Goal: Information Seeking & Learning: Learn about a topic

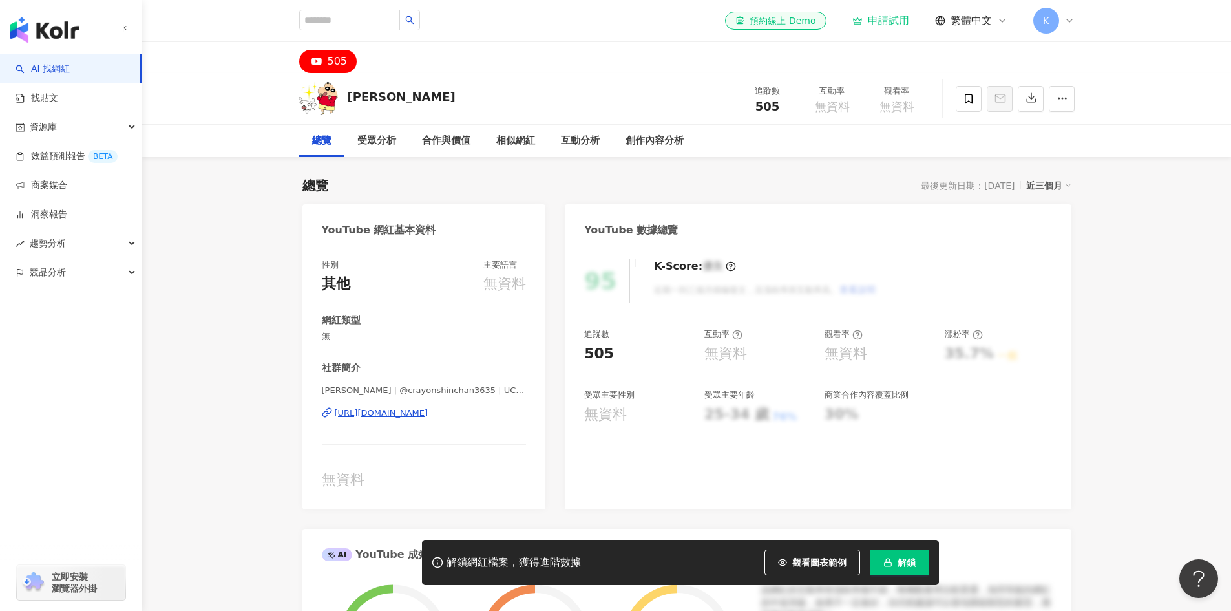
click at [819, 561] on span "觀看圖表範例" at bounding box center [819, 562] width 54 height 10
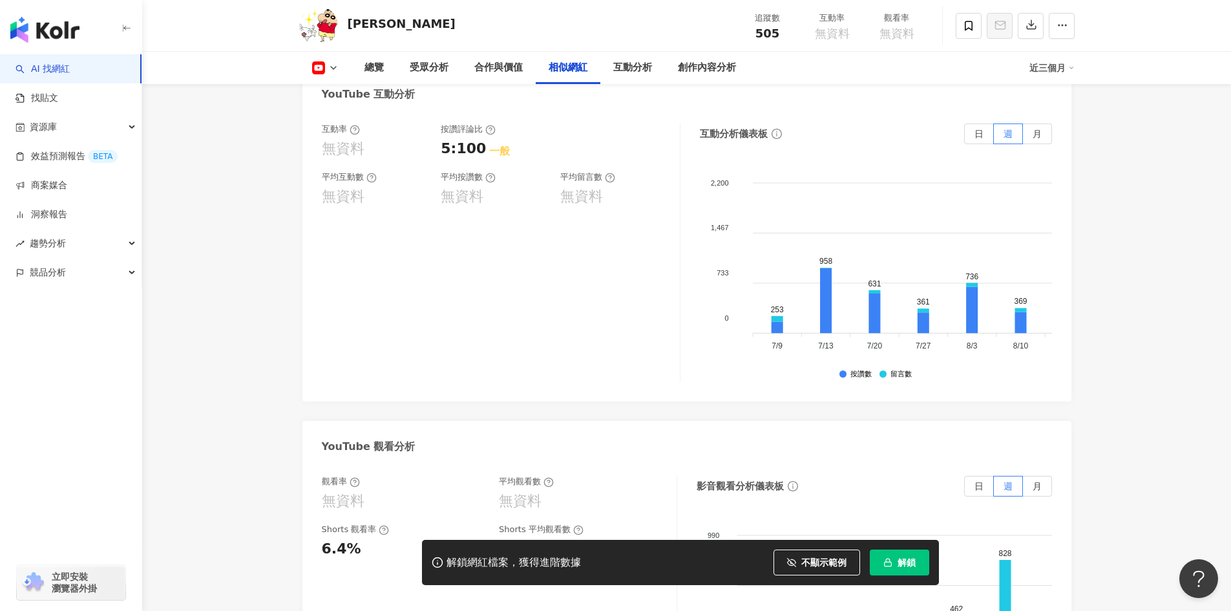
scroll to position [2197, 0]
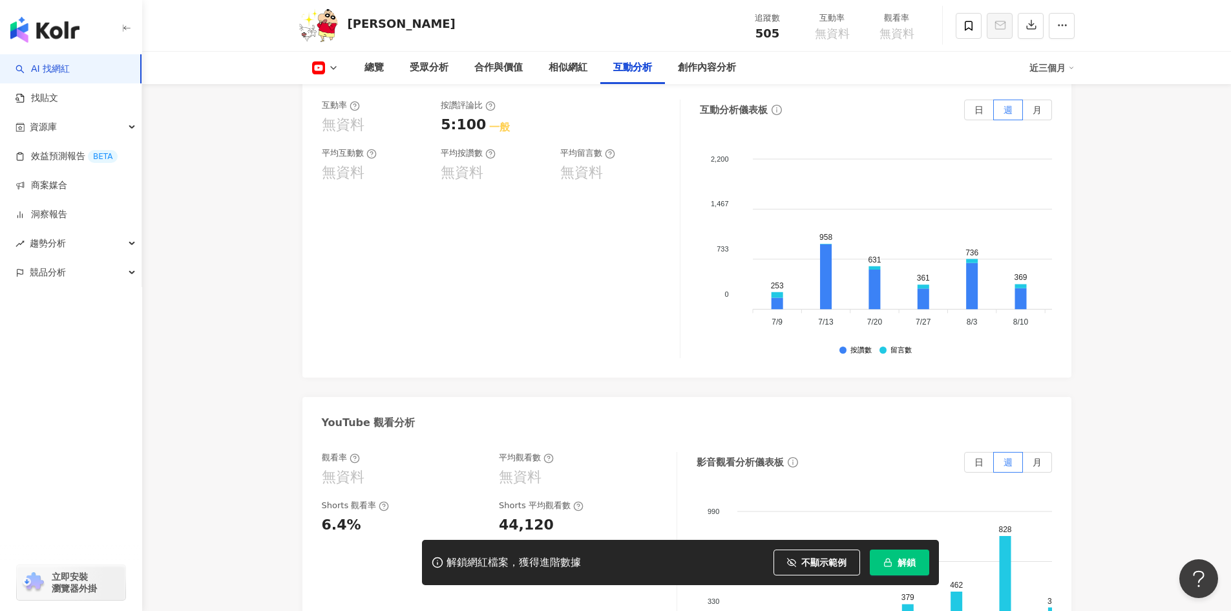
click at [332, 67] on icon at bounding box center [333, 68] width 10 height 10
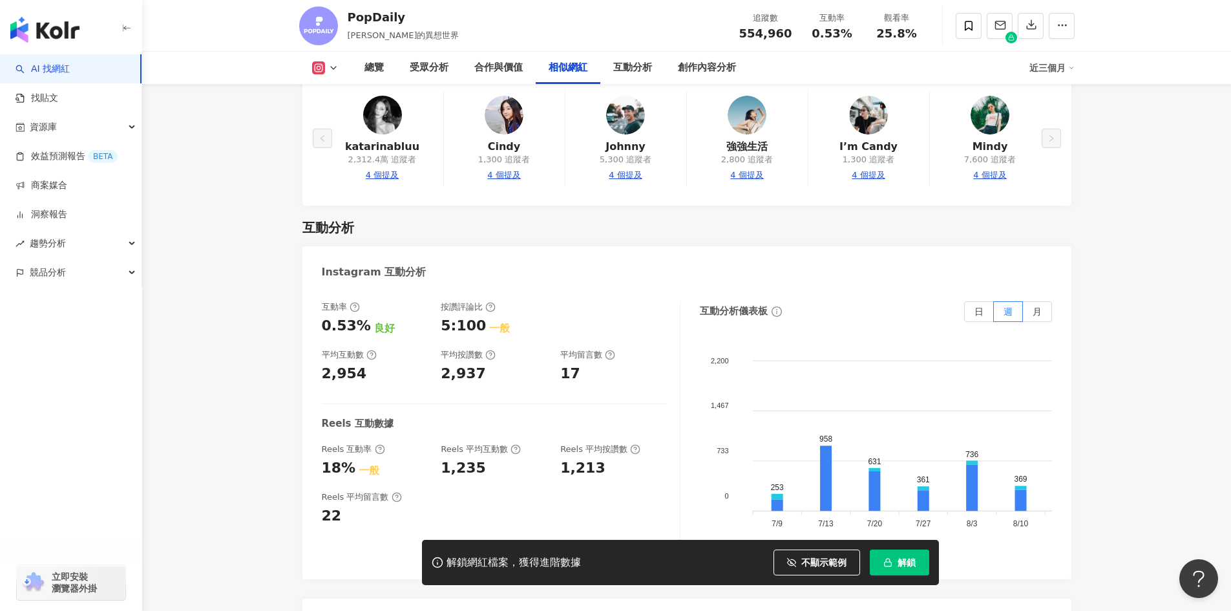
scroll to position [2513, 0]
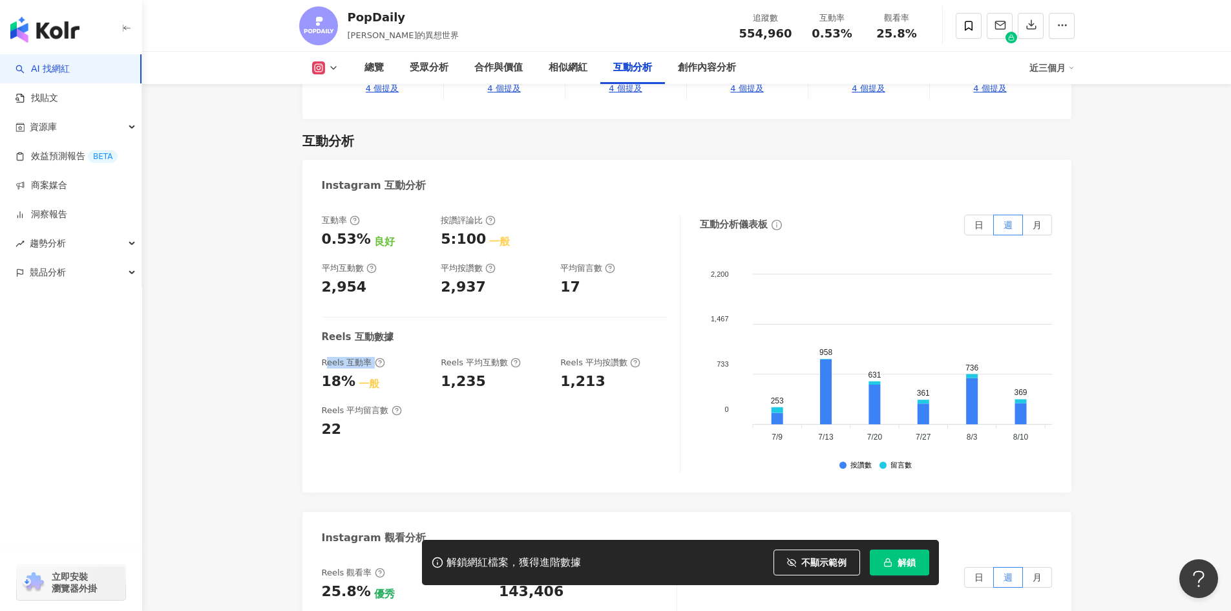
drag, startPoint x: 328, startPoint y: 330, endPoint x: 401, endPoint y: 330, distance: 72.4
click at [401, 357] on div "Reels 互動率" at bounding box center [375, 363] width 107 height 12
drag, startPoint x: 443, startPoint y: 330, endPoint x: 644, endPoint y: 418, distance: 220.2
click at [644, 418] on div "互動率 0.53% 良好 按讚評論比 5:100 一般 平均互動數 2,954 平均按讚數 2,937 平均留言數 17 Reels 互動數據 Reels 互…" at bounding box center [501, 344] width 359 height 258
click at [634, 425] on div "互動率 0.53% 良好 按讚評論比 5:100 一般 平均互動數 2,954 平均按讚數 2,937 平均留言數 17 Reels 互動數據 Reels 互…" at bounding box center [501, 344] width 359 height 258
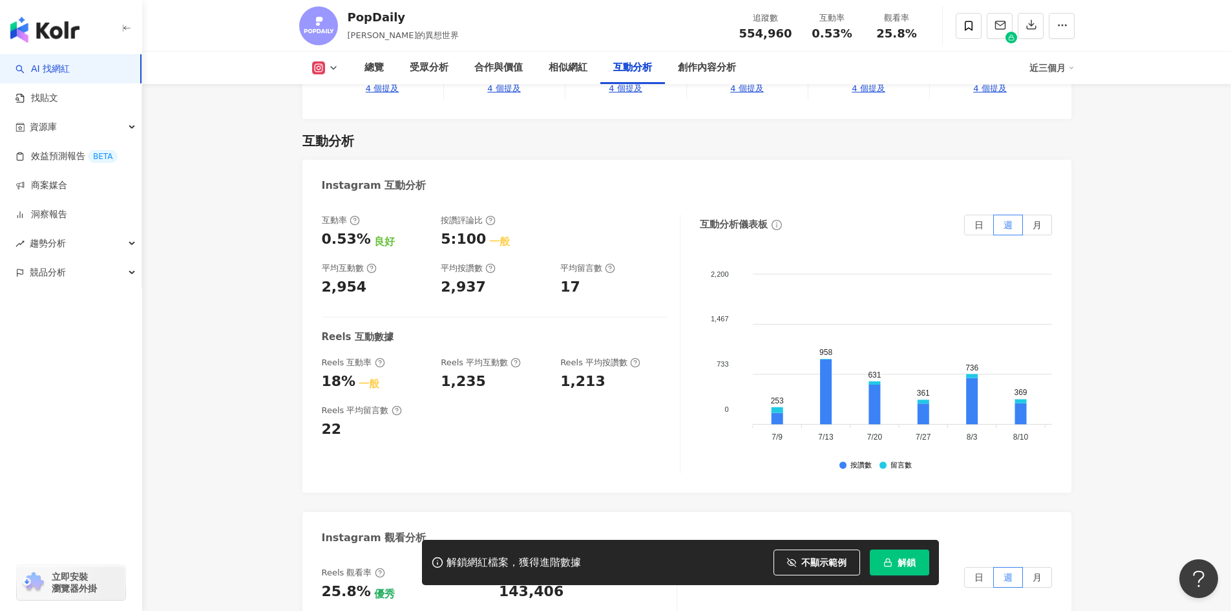
click at [626, 427] on div "互動率 0.53% 良好 按讚評論比 5:100 一般 平均互動數 2,954 平均按讚數 2,937 平均留言數 17 Reels 互動數據 Reels 互…" at bounding box center [501, 344] width 359 height 258
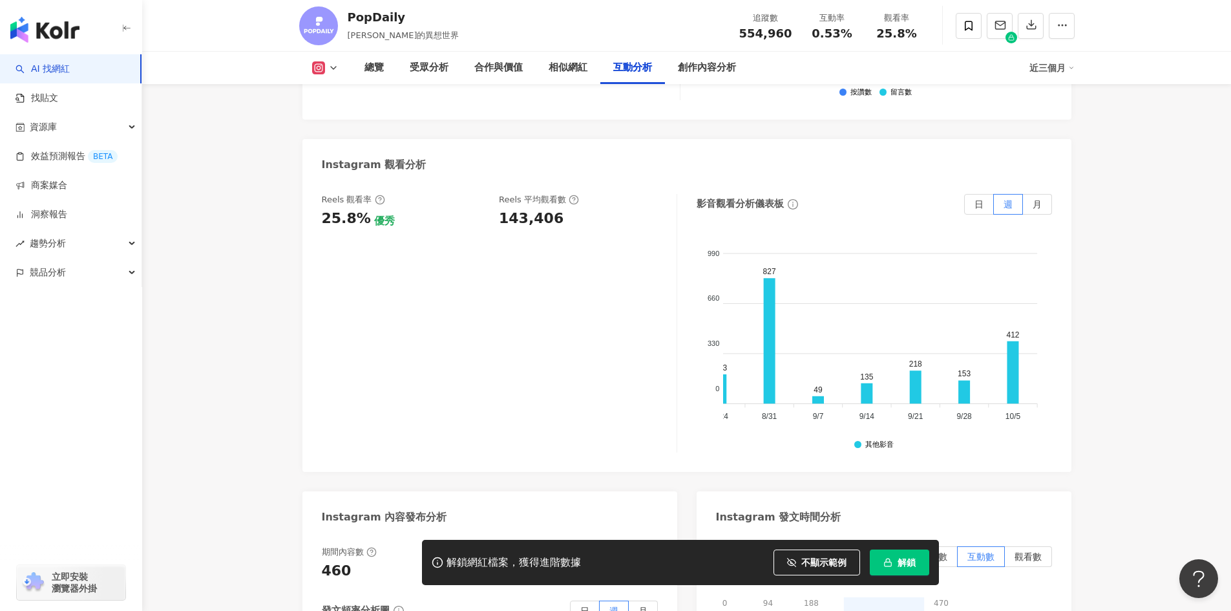
scroll to position [2878, 0]
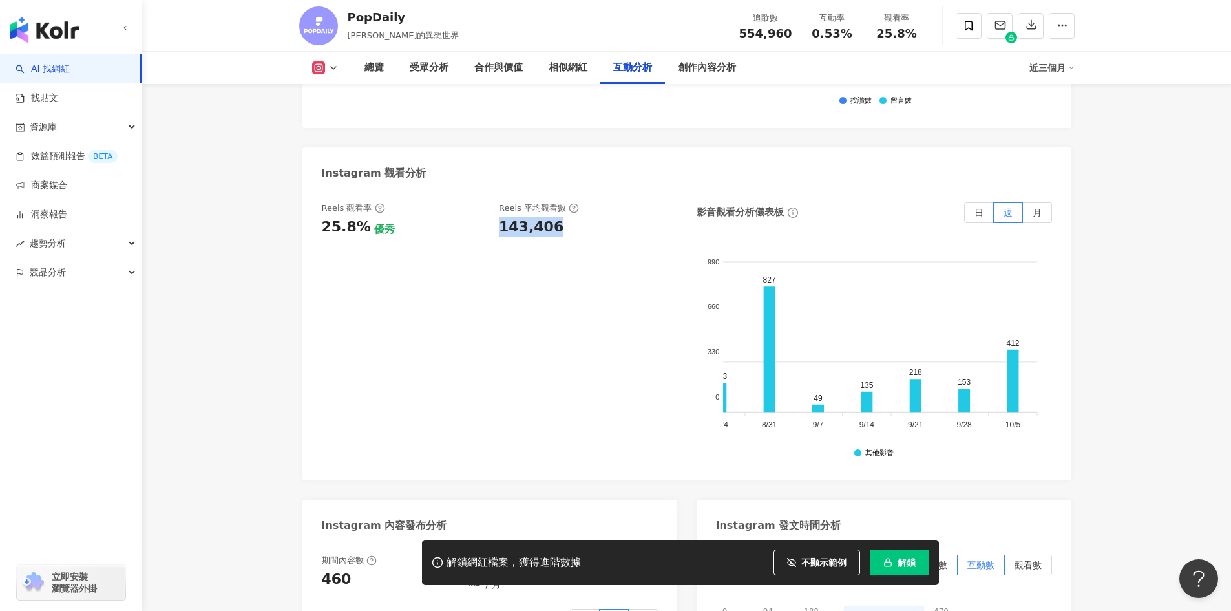
drag, startPoint x: 578, startPoint y: 199, endPoint x: 494, endPoint y: 191, distance: 83.8
click at [494, 202] on div "Reels 觀看率 25.8% 優秀 Reels 平均觀看數 143,406" at bounding box center [493, 219] width 342 height 35
copy div "143,406"
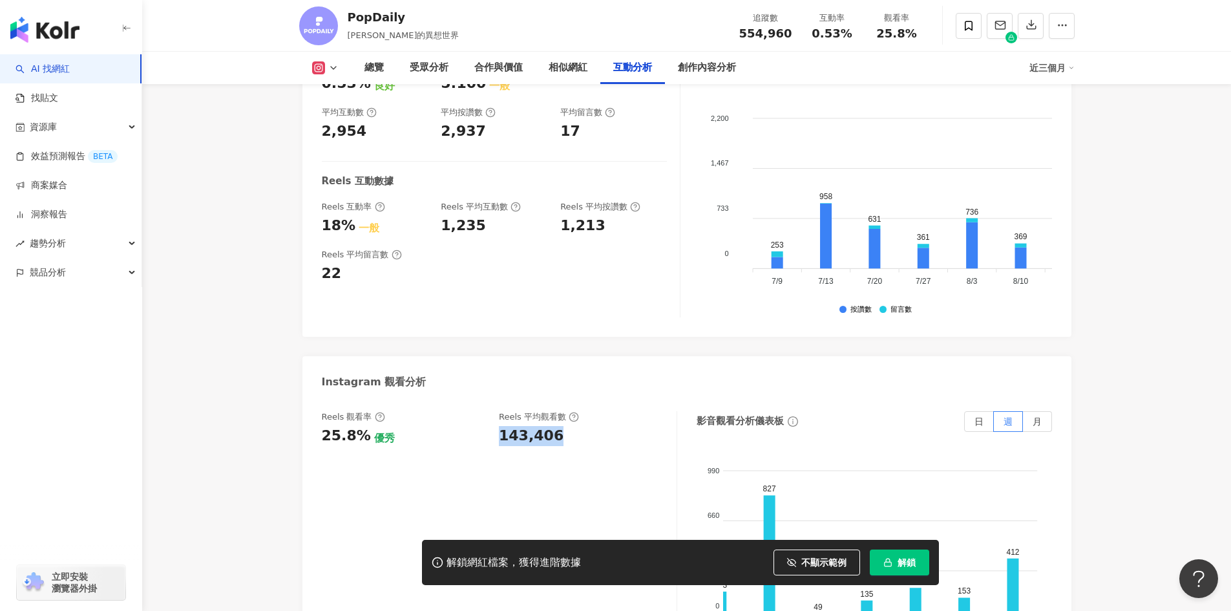
scroll to position [2490, 0]
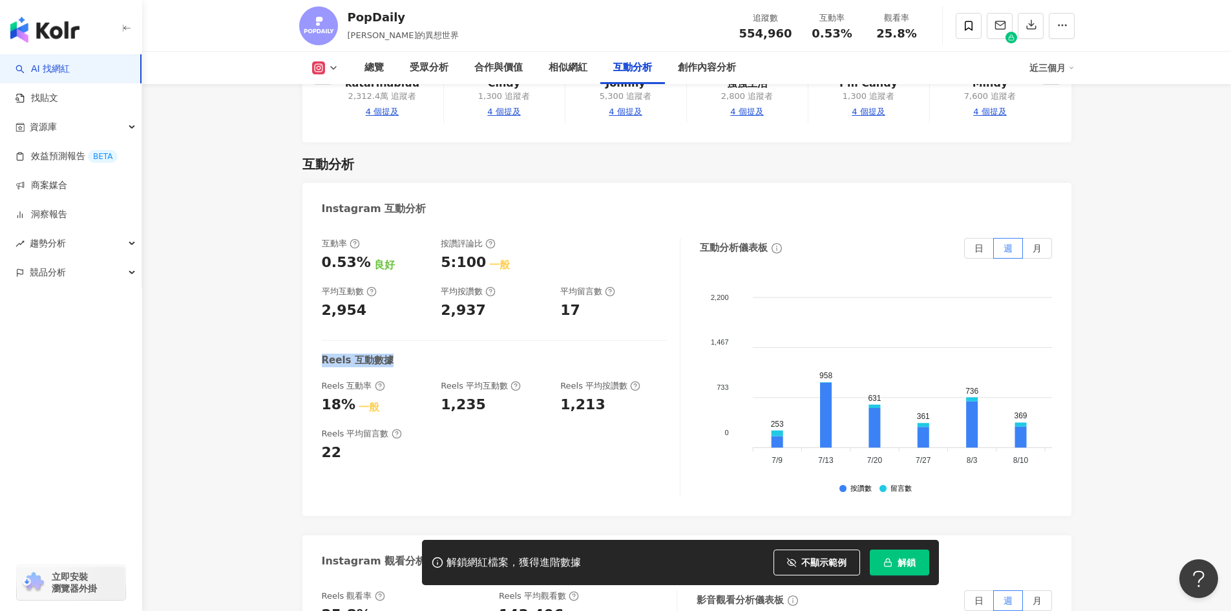
drag, startPoint x: 324, startPoint y: 327, endPoint x: 417, endPoint y: 322, distance: 93.2
click at [417, 322] on div "互動率 0.53% 良好 按讚評論比 5:100 一般 平均互動數 2,954 平均按讚數 2,937 平均留言數 17 Reels 互動數據 Reels 互…" at bounding box center [686, 370] width 769 height 291
copy div "Reels 互動數據"
drag, startPoint x: 443, startPoint y: 277, endPoint x: 480, endPoint y: 282, distance: 37.3
click at [480, 300] on div "2,937" at bounding box center [494, 310] width 107 height 20
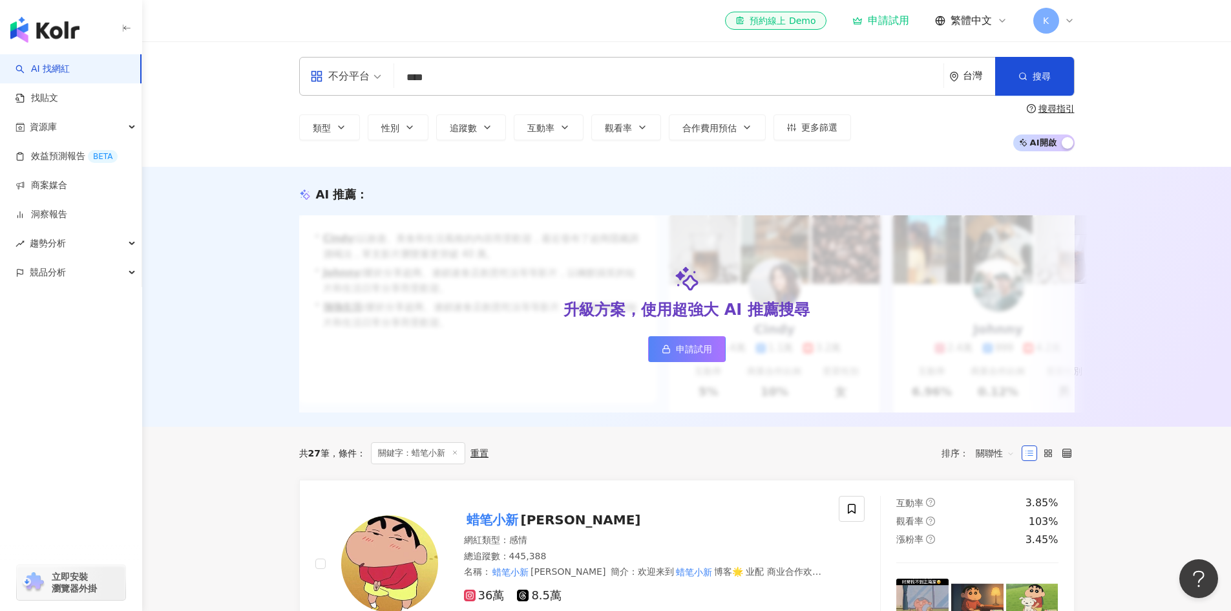
scroll to position [194, 0]
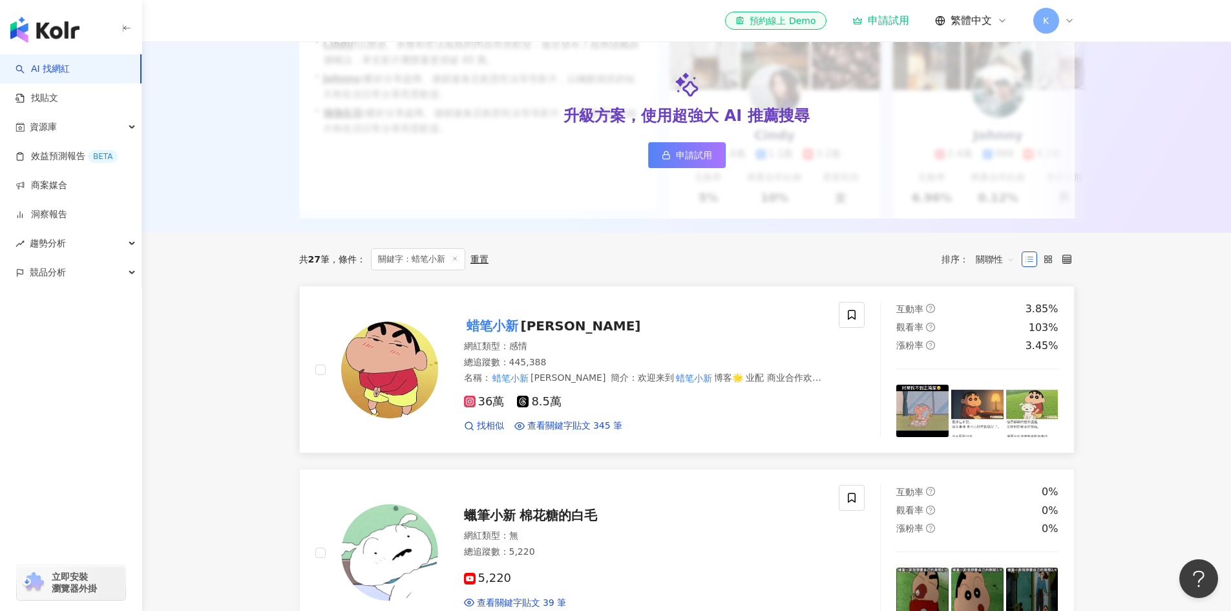
click at [602, 333] on span "Crayon Shin Chan" at bounding box center [581, 326] width 120 height 16
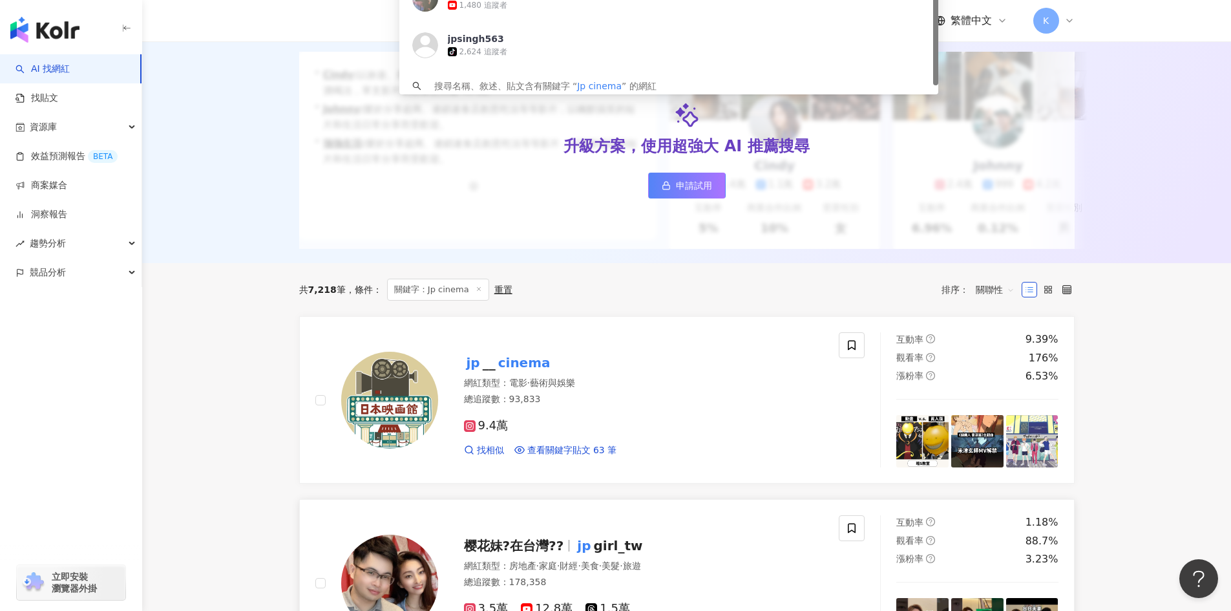
scroll to position [388, 0]
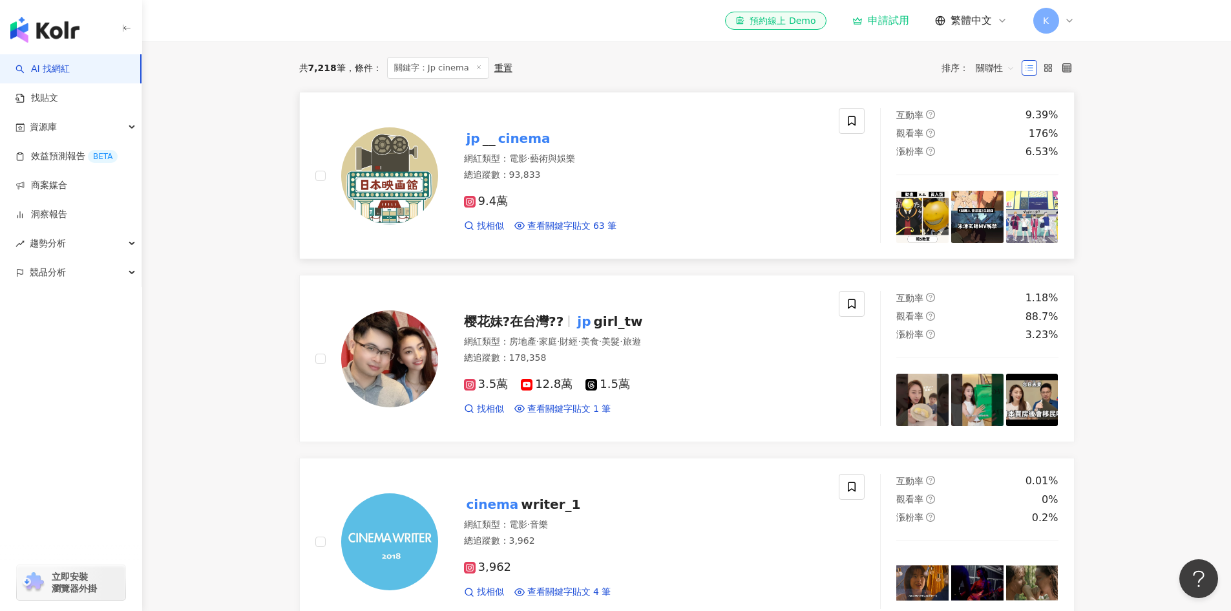
click at [538, 149] on mark "cinema" at bounding box center [525, 138] width 58 height 21
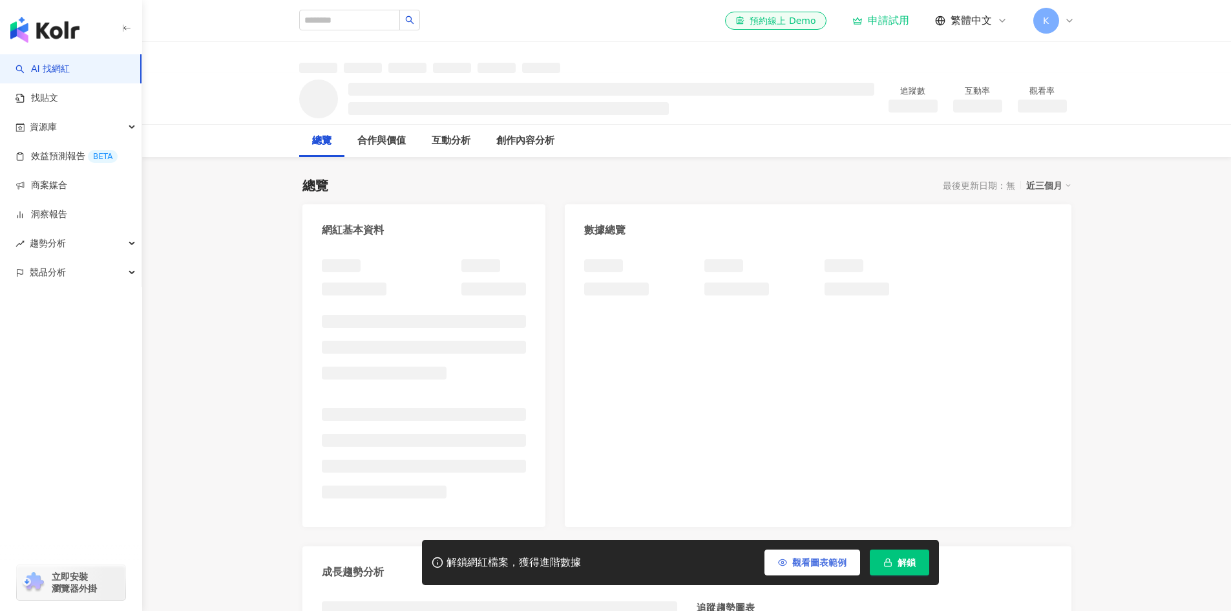
click at [803, 569] on button "觀看圖表範例" at bounding box center [812, 562] width 96 height 26
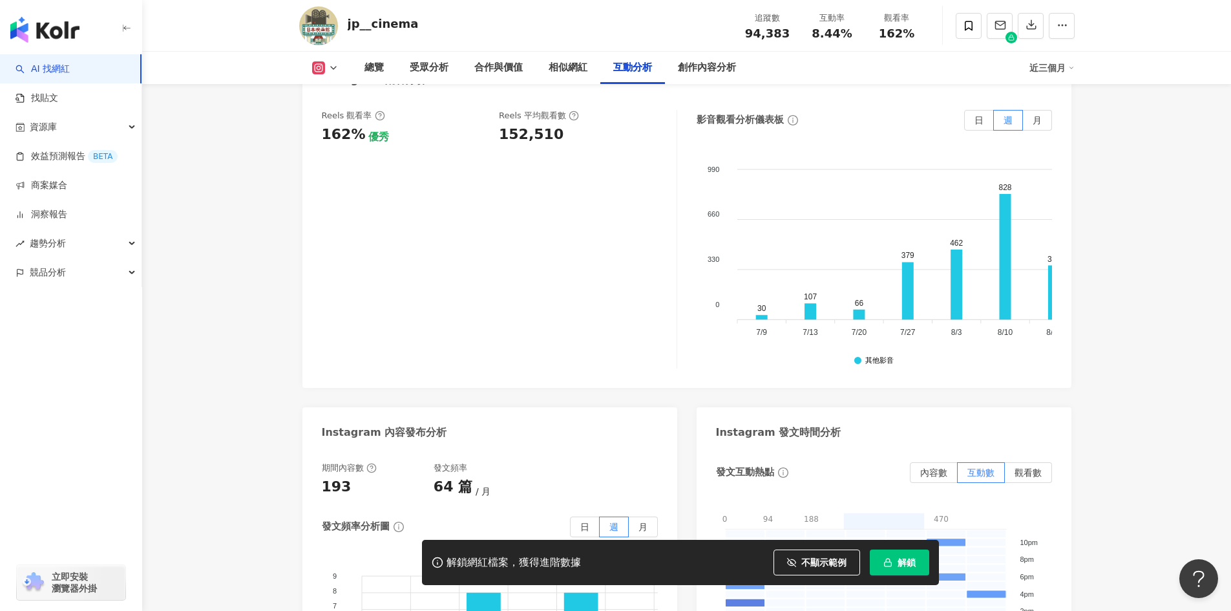
scroll to position [2714, 0]
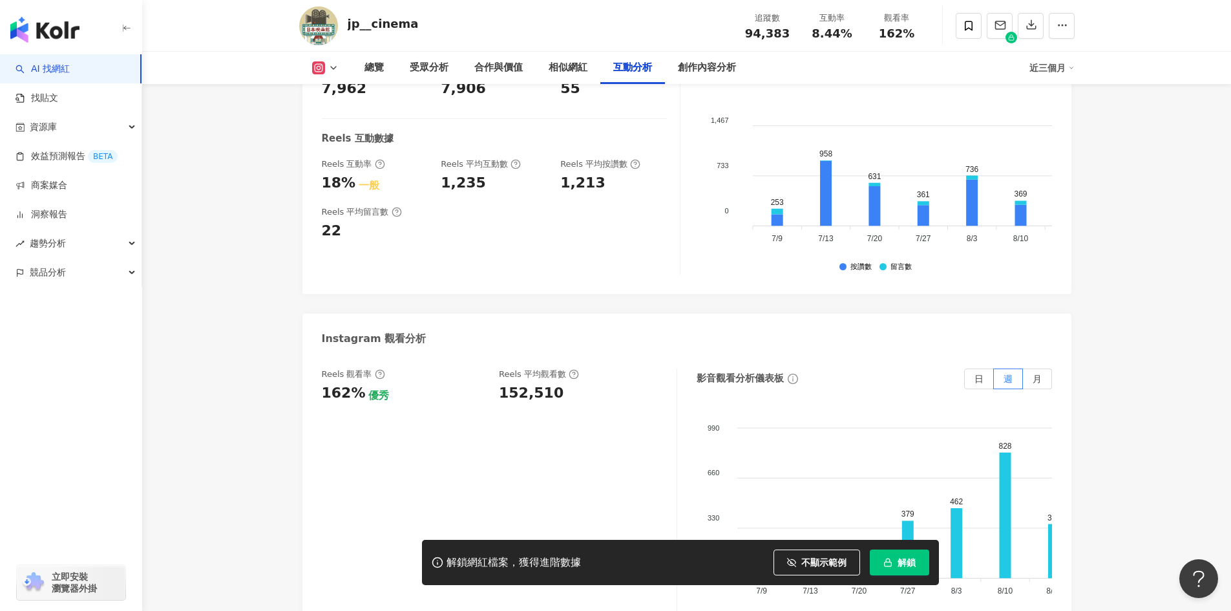
drag, startPoint x: 1139, startPoint y: 439, endPoint x: 1106, endPoint y: 439, distance: 32.3
drag, startPoint x: 562, startPoint y: 165, endPoint x: 600, endPoint y: 165, distance: 38.8
click at [600, 165] on div "Reels 互動率 18% 一般 Reels 平均互動數 1,235 Reels 平均按讚數 1,213" at bounding box center [494, 175] width 345 height 35
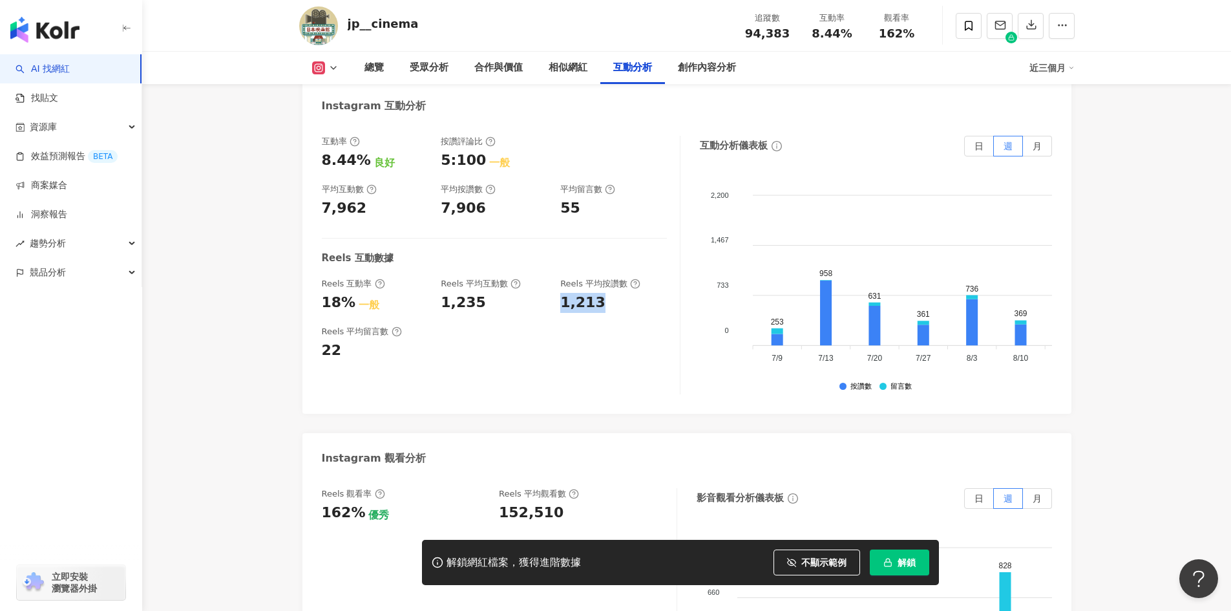
scroll to position [2572, 0]
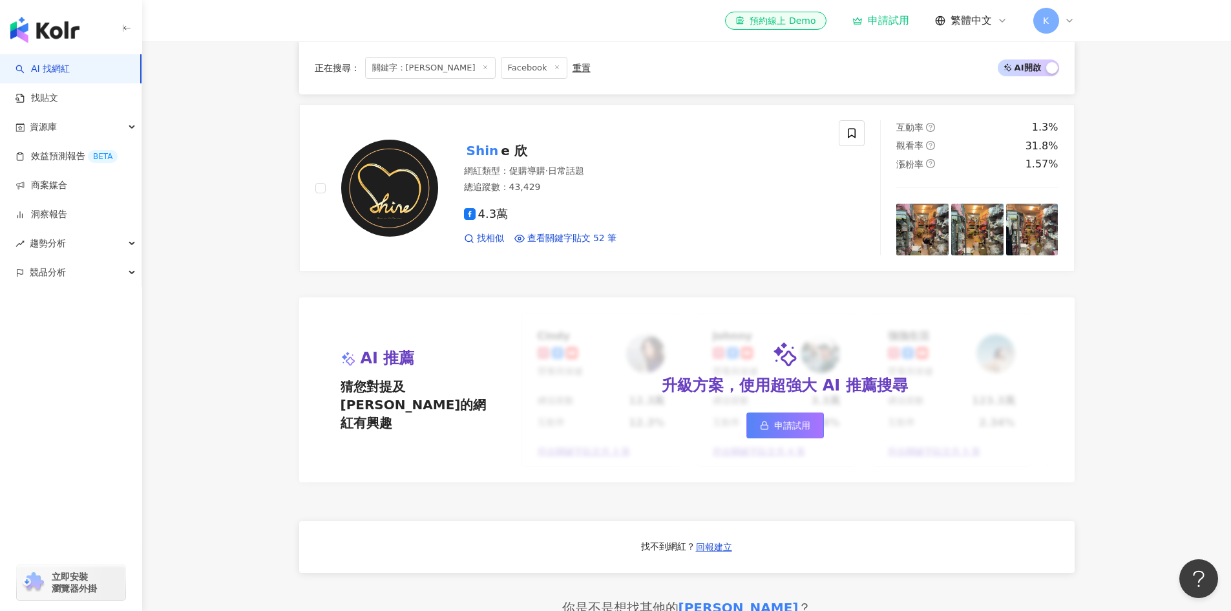
scroll to position [1034, 0]
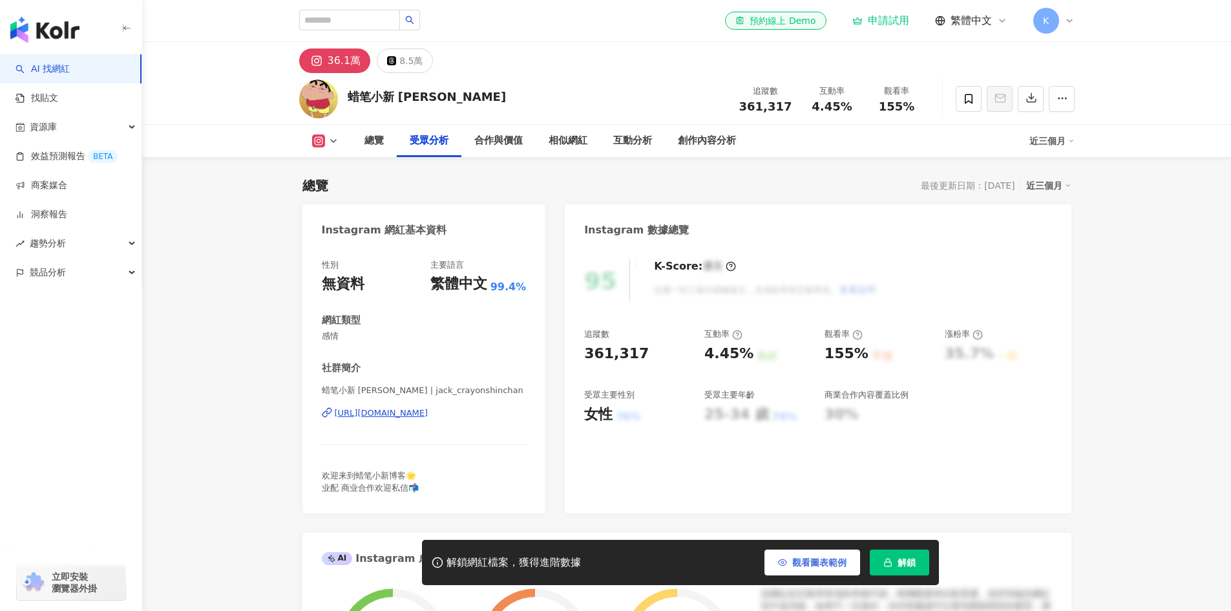
scroll to position [1099, 0]
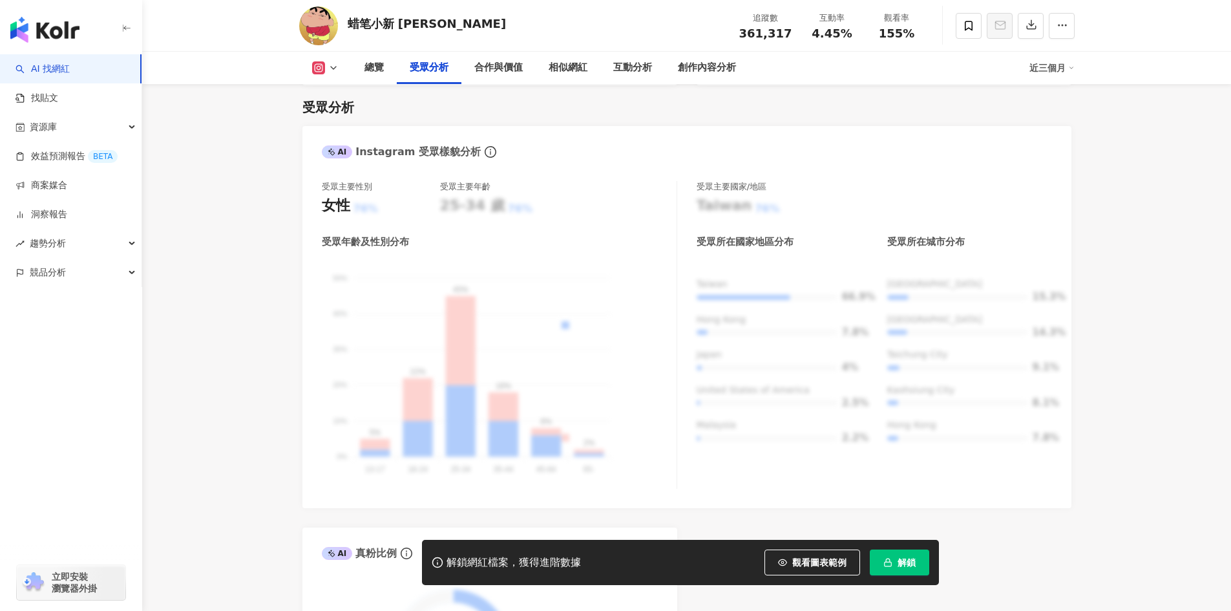
drag, startPoint x: 830, startPoint y: 562, endPoint x: 835, endPoint y: 489, distance: 73.2
click at [830, 562] on span "觀看圖表範例" at bounding box center [819, 562] width 54 height 10
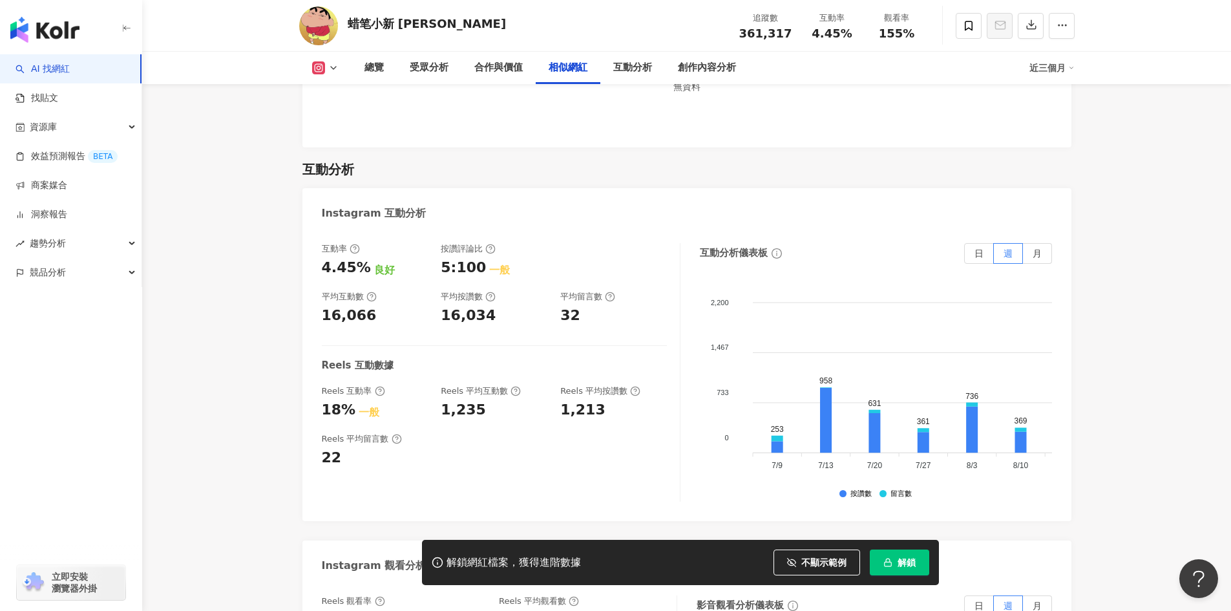
scroll to position [0, 0]
drag, startPoint x: 560, startPoint y: 390, endPoint x: 608, endPoint y: 392, distance: 48.5
click at [608, 392] on div "Reels 互動率 18% 一般 Reels 平均互動數 1,235 Reels 平均按讚數 1,213" at bounding box center [494, 402] width 345 height 35
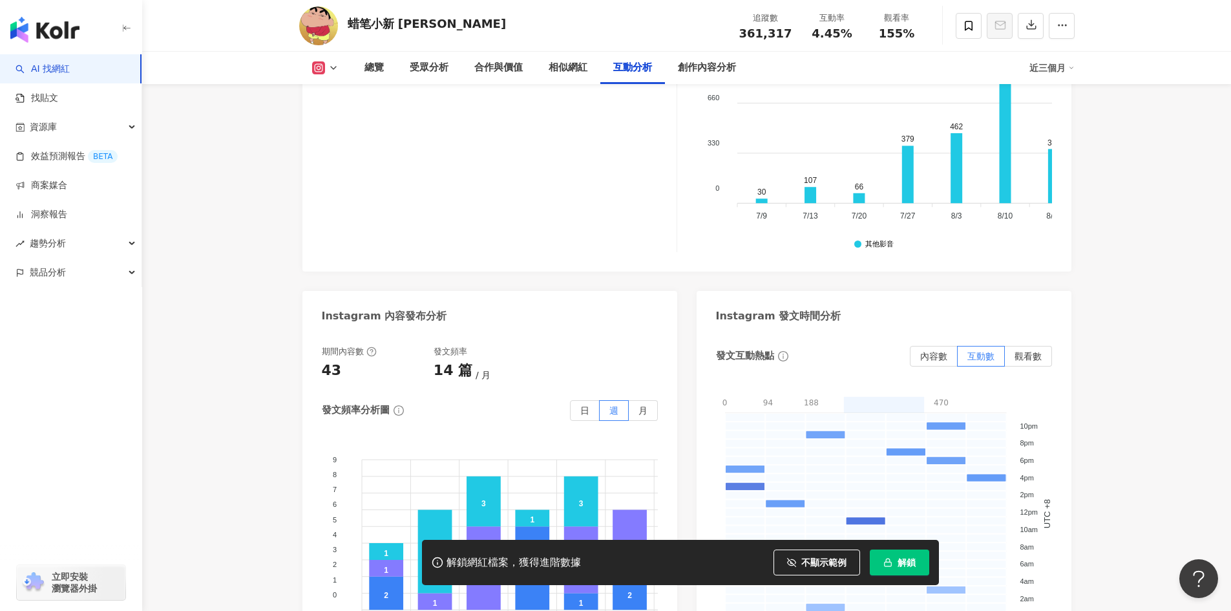
scroll to position [2605, 0]
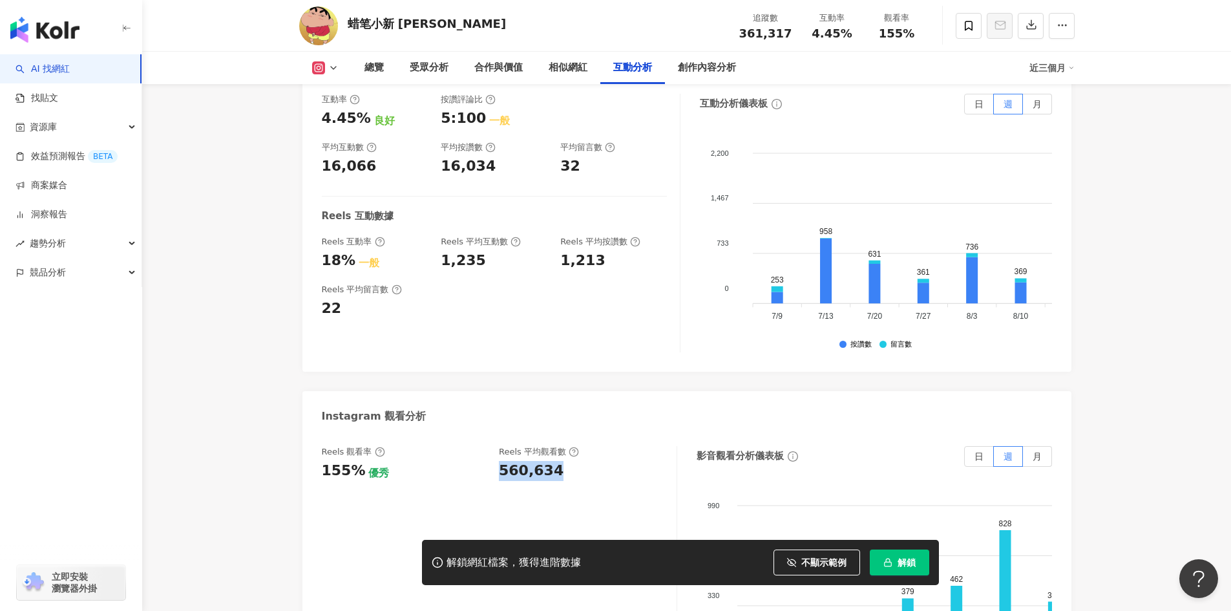
drag, startPoint x: 500, startPoint y: 449, endPoint x: 551, endPoint y: 451, distance: 51.1
click at [551, 461] on div "560,634" at bounding box center [531, 471] width 65 height 20
copy div "560,634"
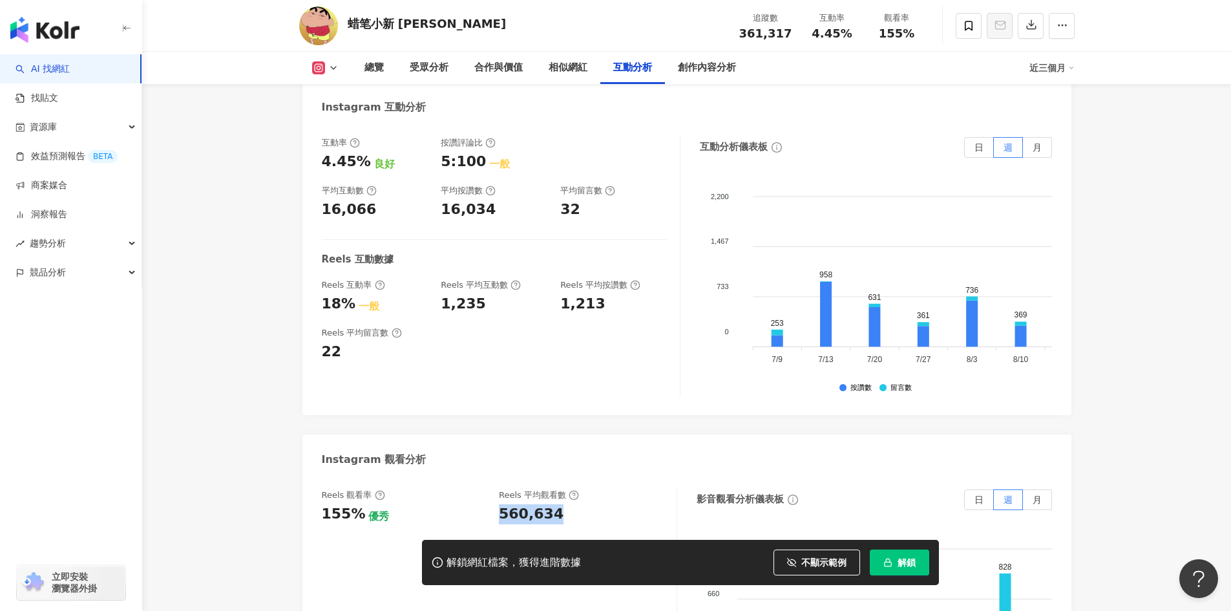
scroll to position [2540, 0]
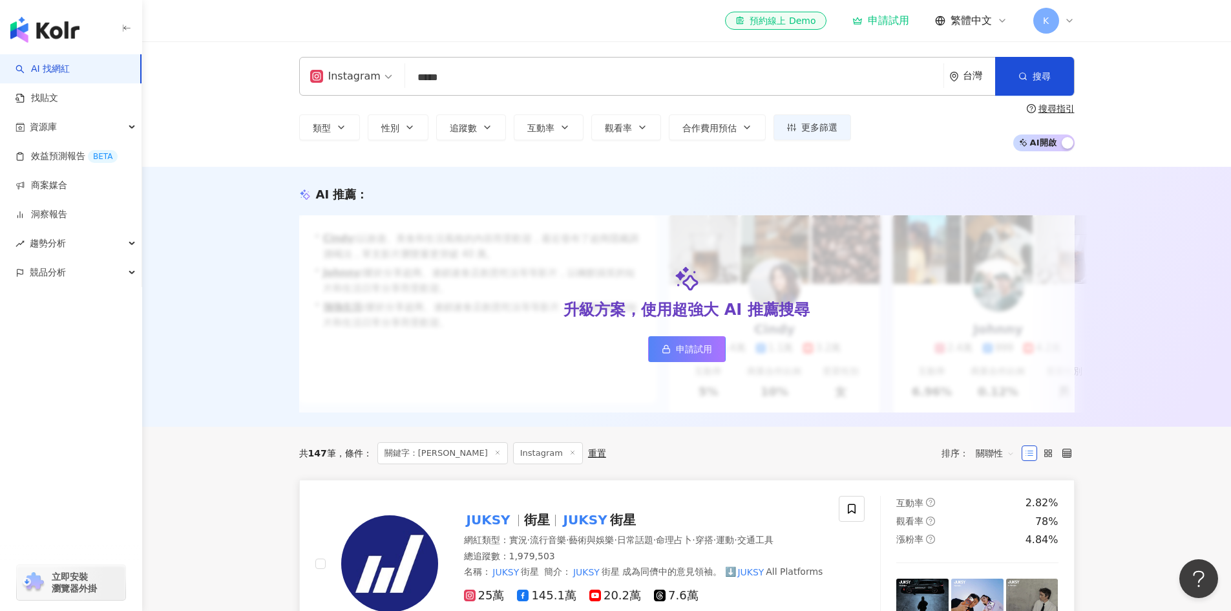
click at [545, 524] on span "街星" at bounding box center [537, 520] width 26 height 16
click at [797, 81] on input "*****" at bounding box center [674, 77] width 528 height 25
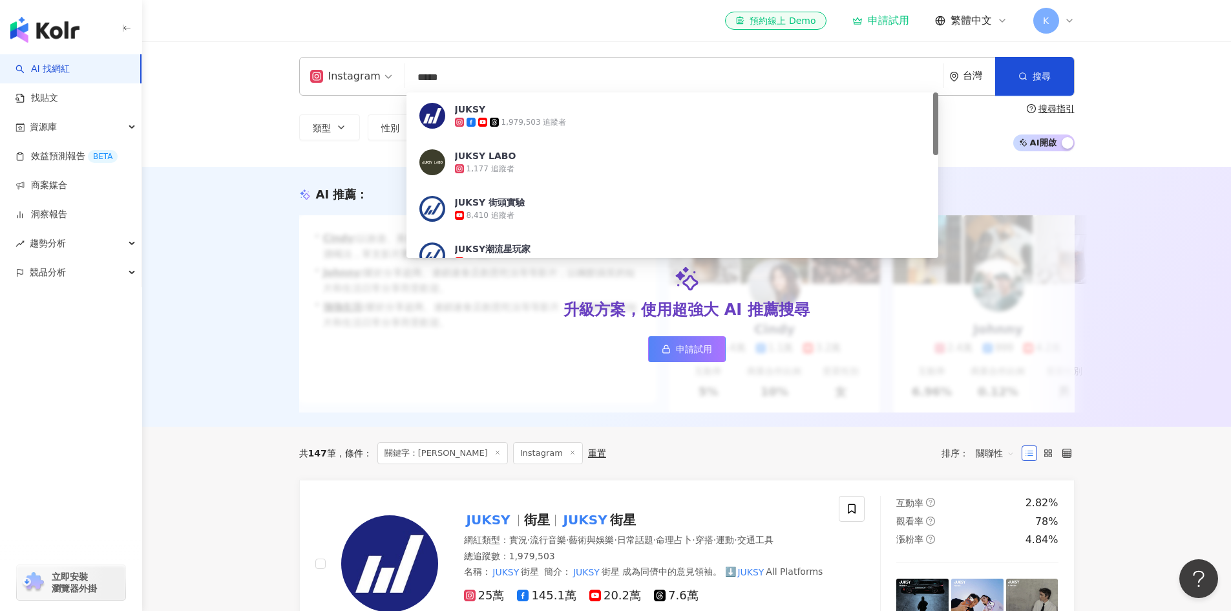
drag, startPoint x: 690, startPoint y: 72, endPoint x: 376, endPoint y: 72, distance: 313.4
click at [376, 72] on div "Instagram ***** 台灣 搜尋 051981f6-1142-4e77-bdfb-101697bf4b2f JUKSY 1,979,503 追蹤者 …" at bounding box center [686, 76] width 775 height 39
paste input "**********"
click at [355, 80] on div "Instagram" at bounding box center [345, 76] width 70 height 21
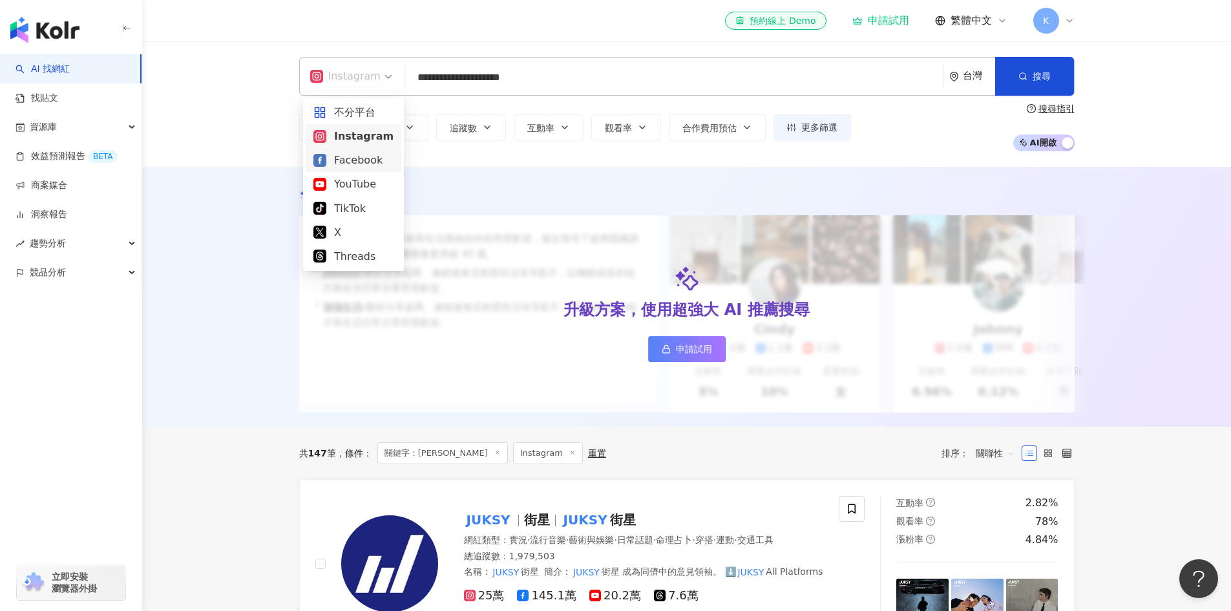
click at [361, 163] on div "Facebook" at bounding box center [353, 160] width 80 height 16
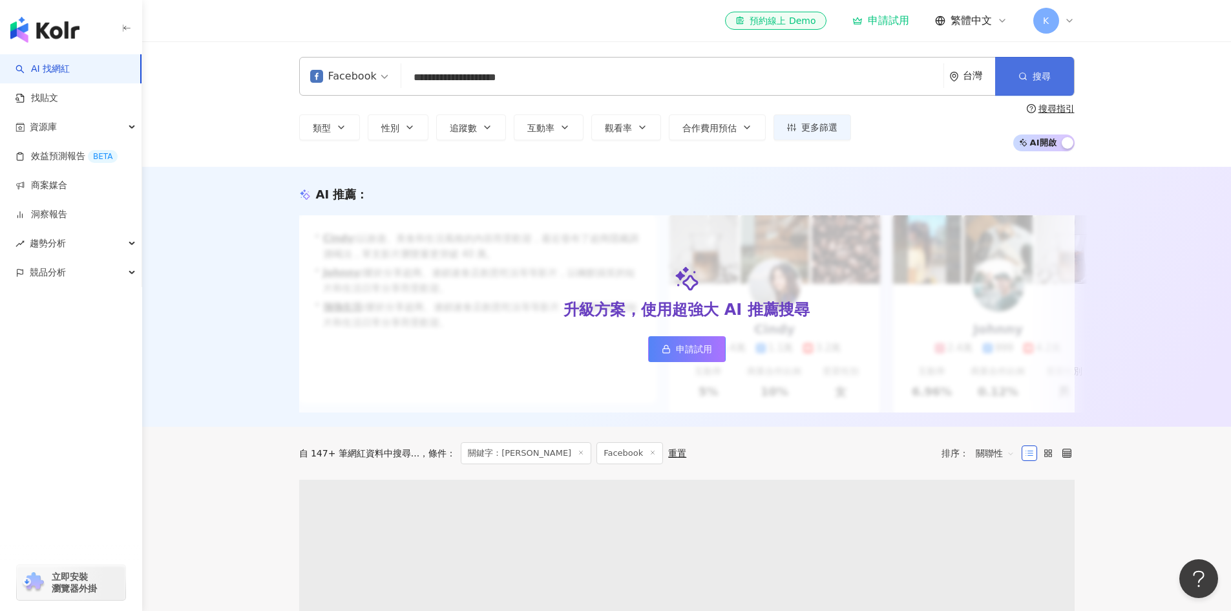
click at [1021, 76] on icon "button" at bounding box center [1022, 76] width 9 height 9
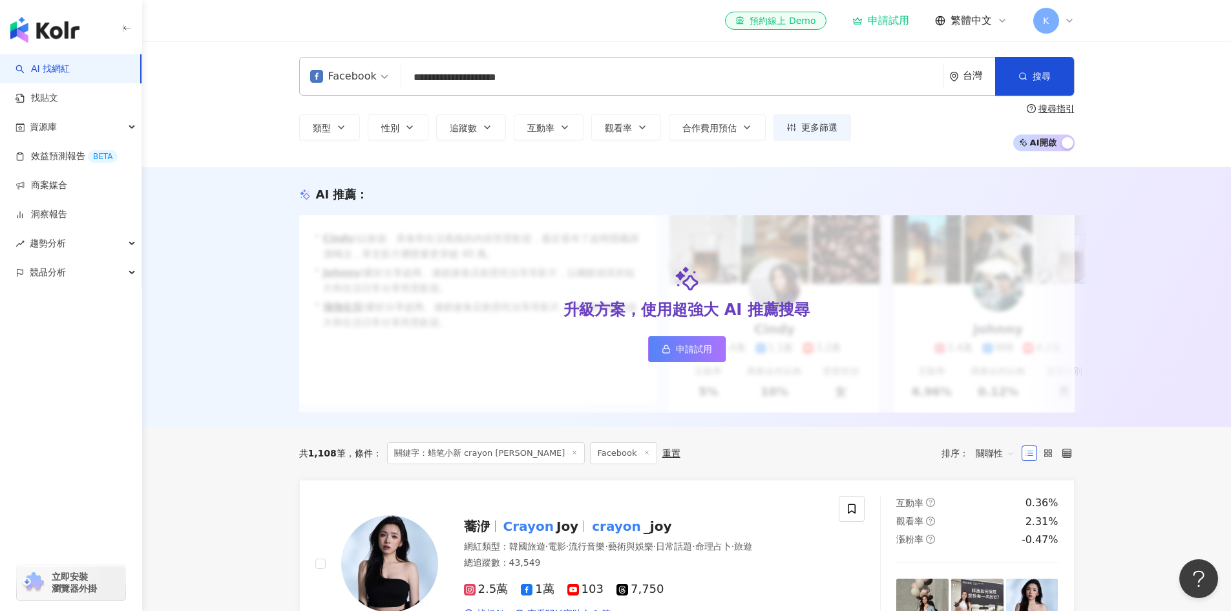
click at [977, 79] on div "台灣" at bounding box center [979, 75] width 32 height 11
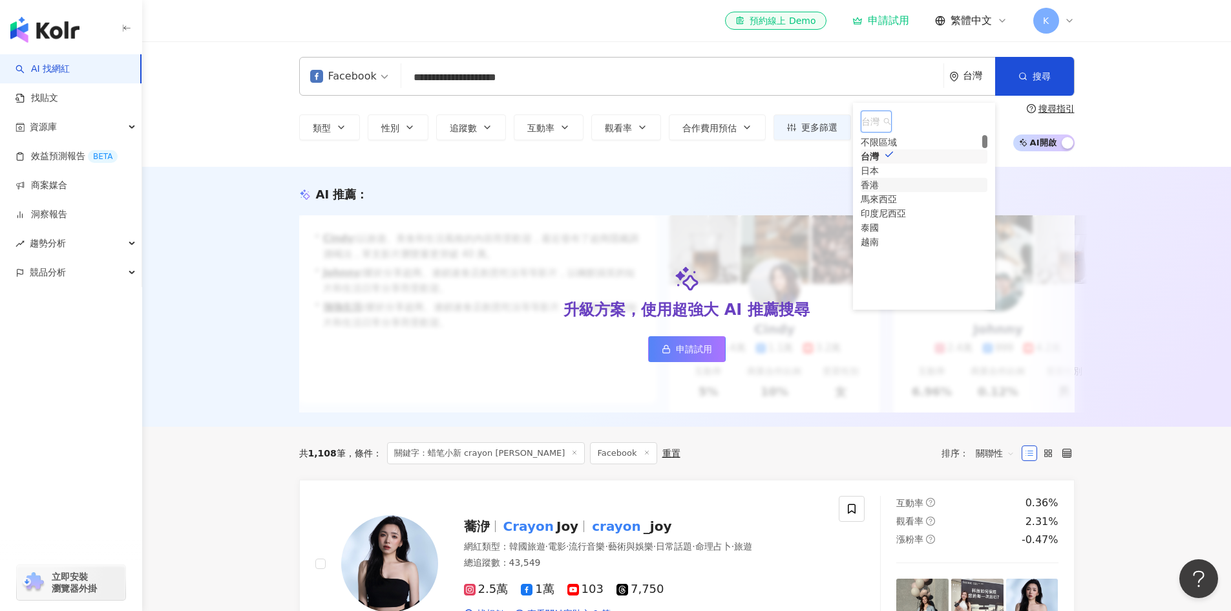
click at [879, 192] on div "香港" at bounding box center [870, 185] width 18 height 14
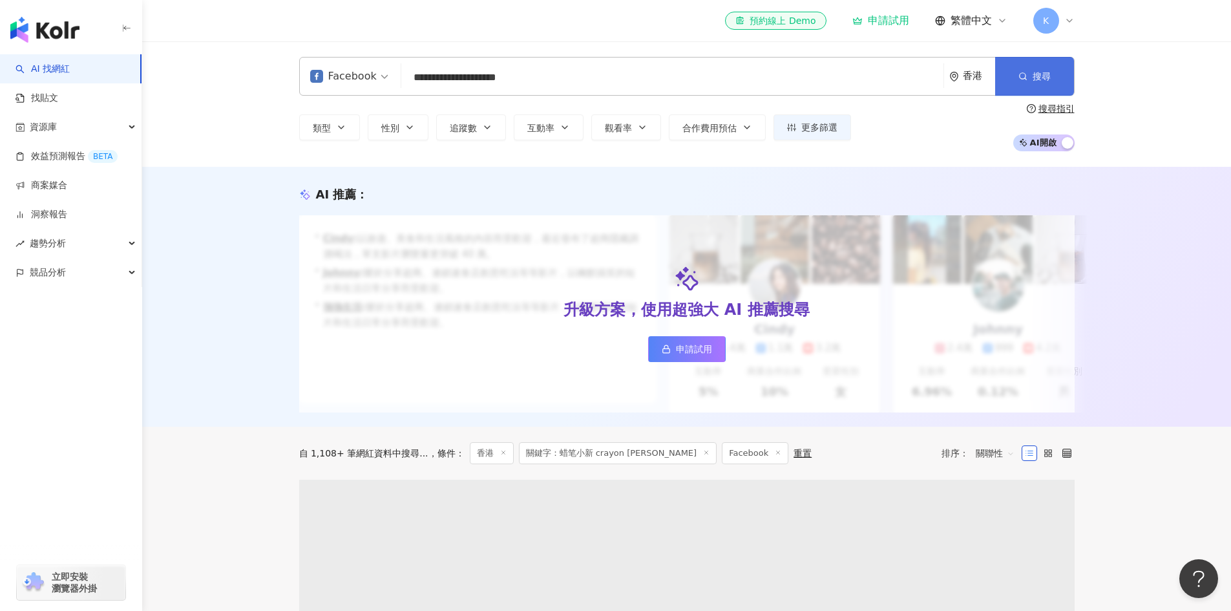
click at [1028, 83] on button "搜尋" at bounding box center [1034, 76] width 79 height 39
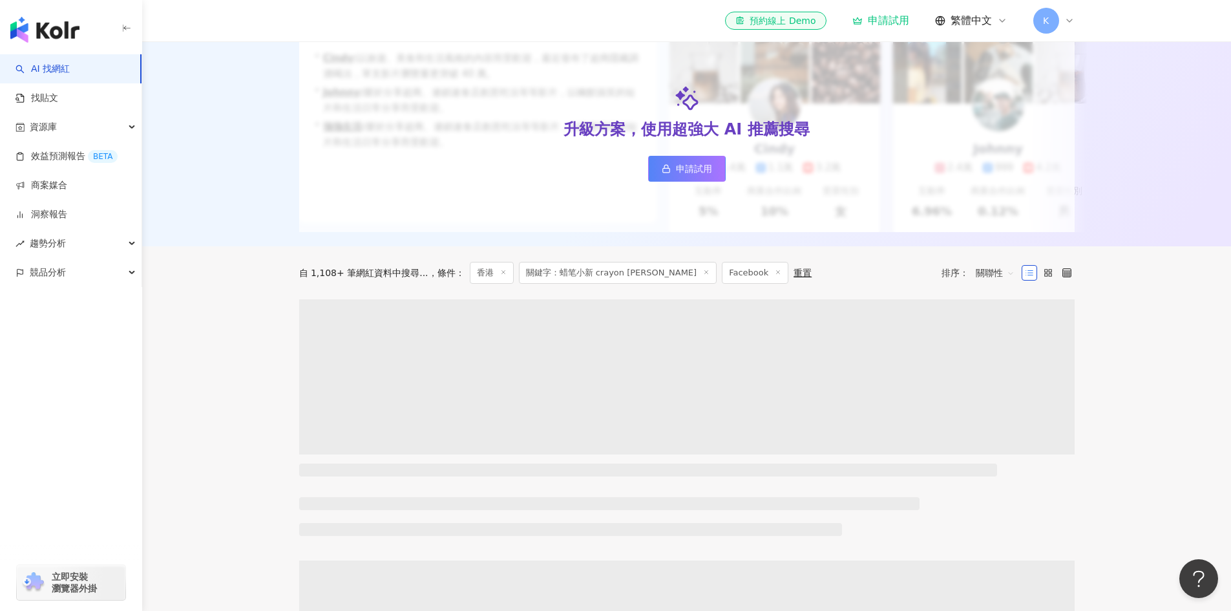
scroll to position [194, 0]
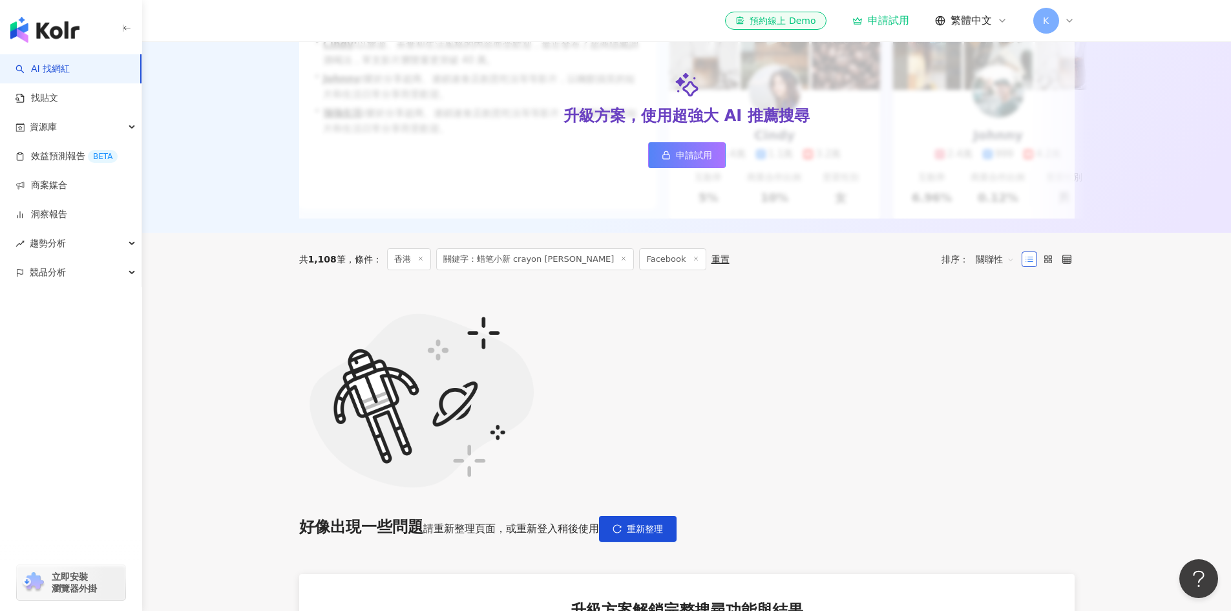
click at [1103, 439] on main "**********" at bounding box center [686, 371] width 1089 height 1048
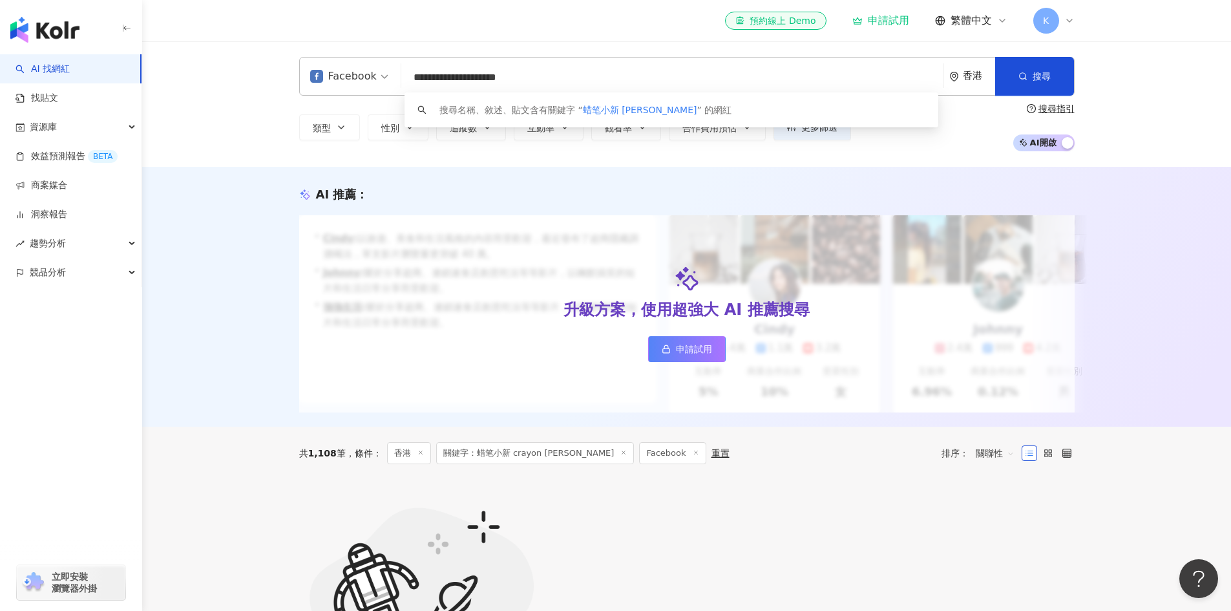
drag, startPoint x: 455, startPoint y: 75, endPoint x: 692, endPoint y: 75, distance: 237.2
click at [692, 75] on input "**********" at bounding box center [672, 77] width 532 height 25
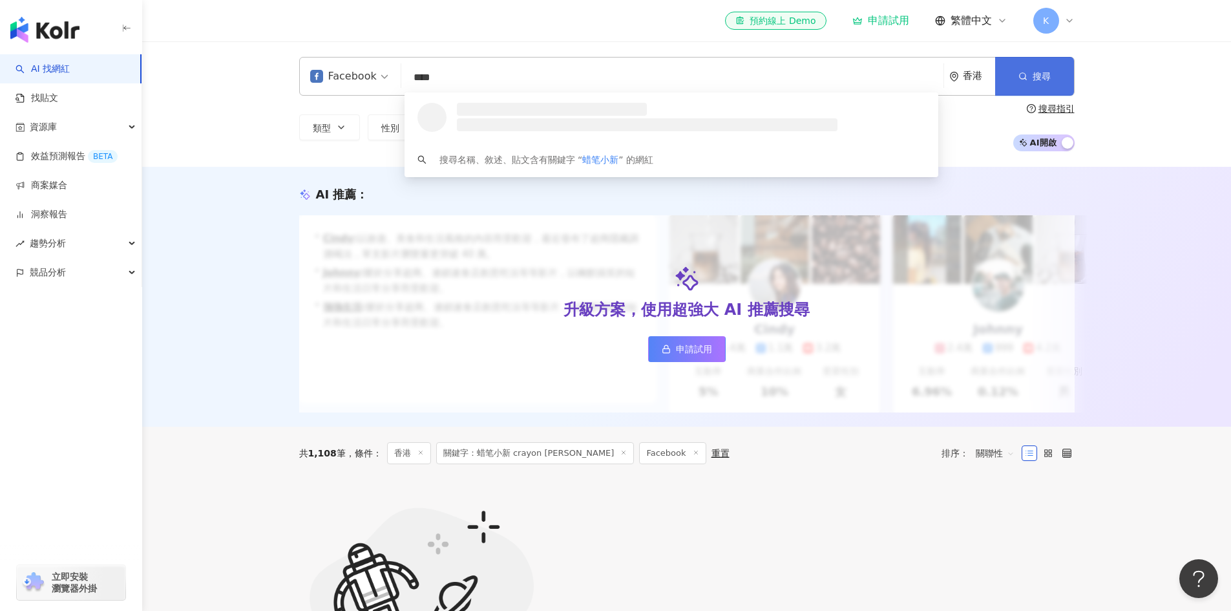
type input "****"
click at [1041, 84] on button "搜尋" at bounding box center [1034, 76] width 79 height 39
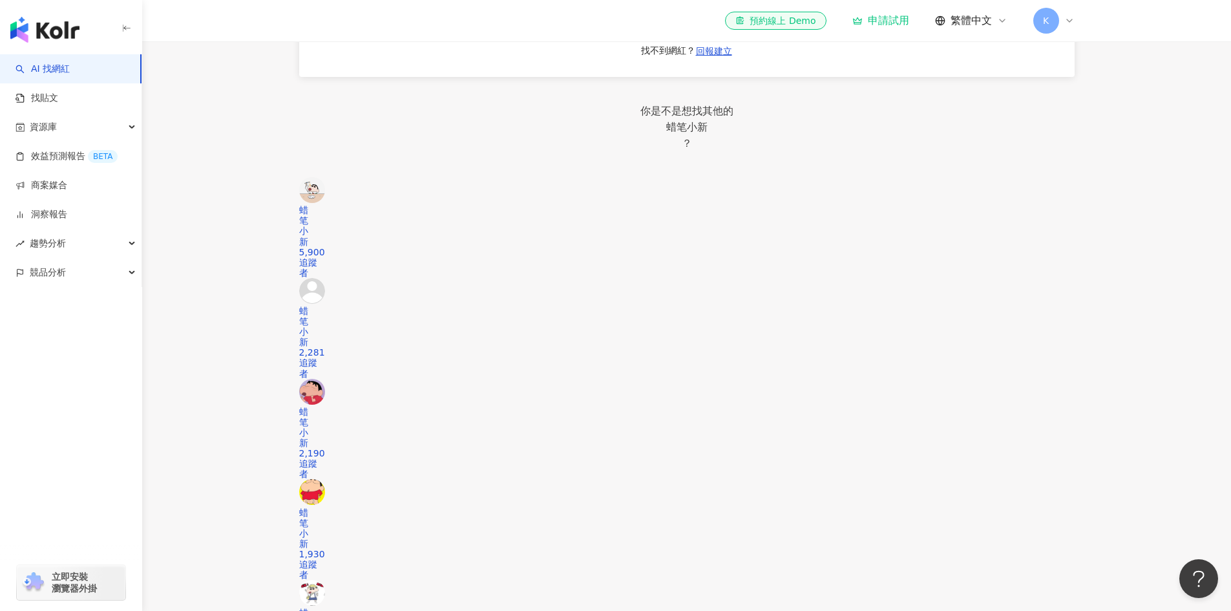
click at [378, 315] on div "Foodie Travel Beauty Blogger wtifwtif WtifWtif HK Travel Foodie Blogger 網紅類型 ： …" at bounding box center [686, 321] width 775 height 1427
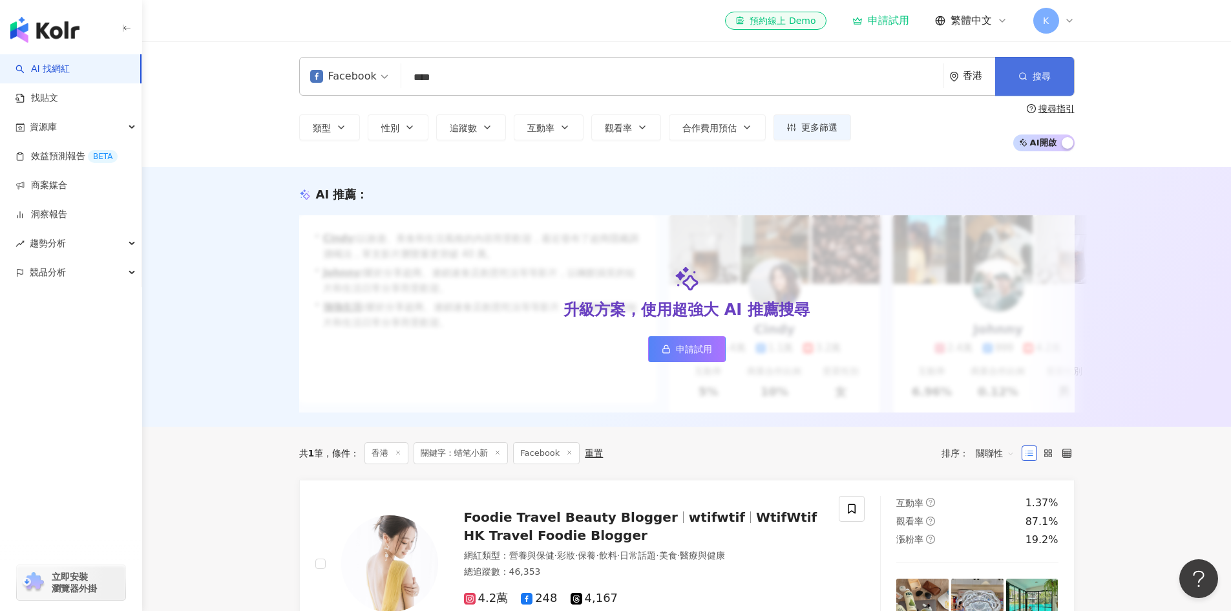
click at [1032, 90] on button "搜尋" at bounding box center [1034, 76] width 79 height 39
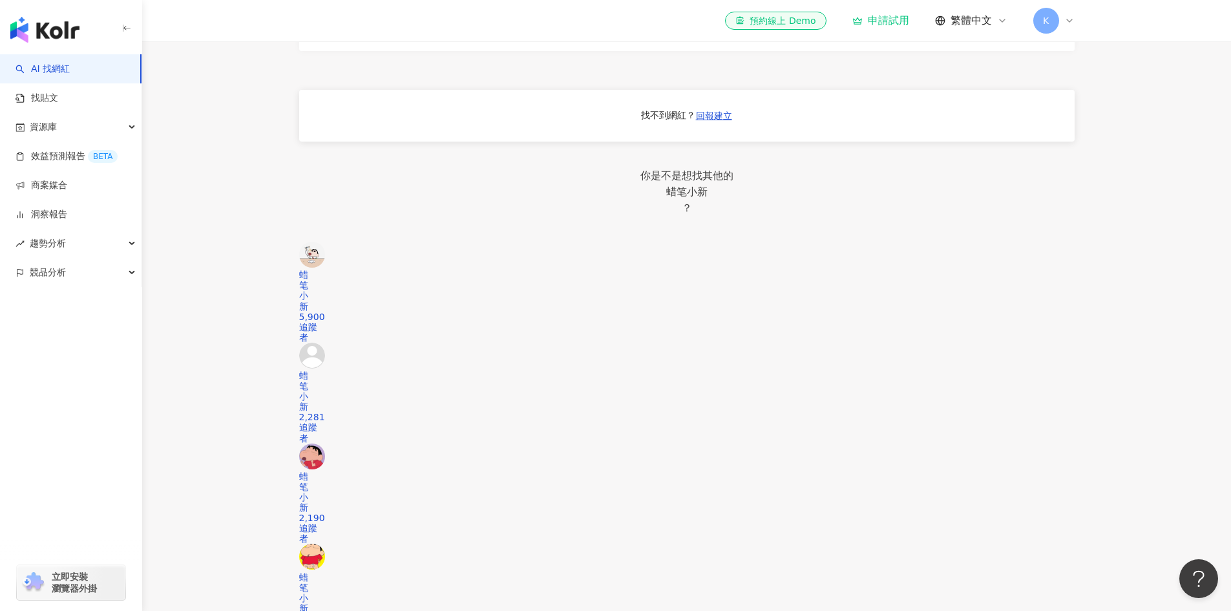
scroll to position [0, 471]
click at [1133, 321] on main "Facebook **** 香港 搜尋 loading 搜尋名稱、敘述、貼文含有關鍵字 “ 蜡笔小新 ” 的網紅 類型 性別 追蹤數 互動率 觀看率 合作費用…" at bounding box center [686, 343] width 1089 height 2155
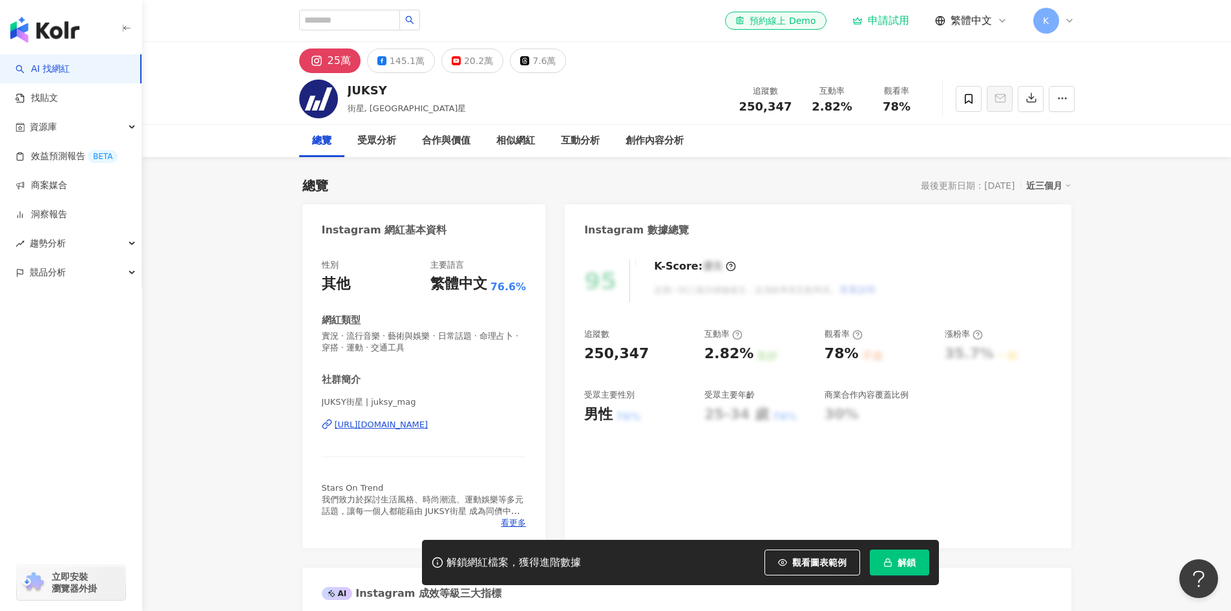
drag, startPoint x: 806, startPoint y: 563, endPoint x: 761, endPoint y: 441, distance: 130.8
click at [806, 563] on span "觀看圖表範例" at bounding box center [819, 562] width 54 height 10
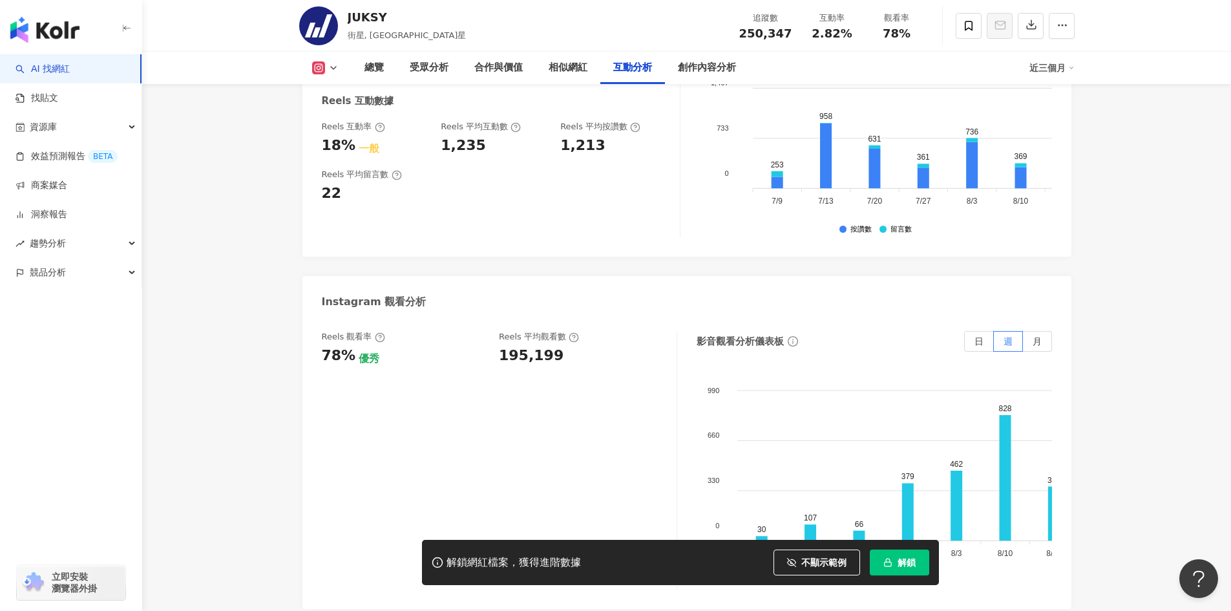
scroll to position [2779, 0]
drag, startPoint x: 500, startPoint y: 325, endPoint x: 555, endPoint y: 325, distance: 55.6
click at [555, 344] on div "195,199" at bounding box center [581, 354] width 165 height 20
copy div "195,199"
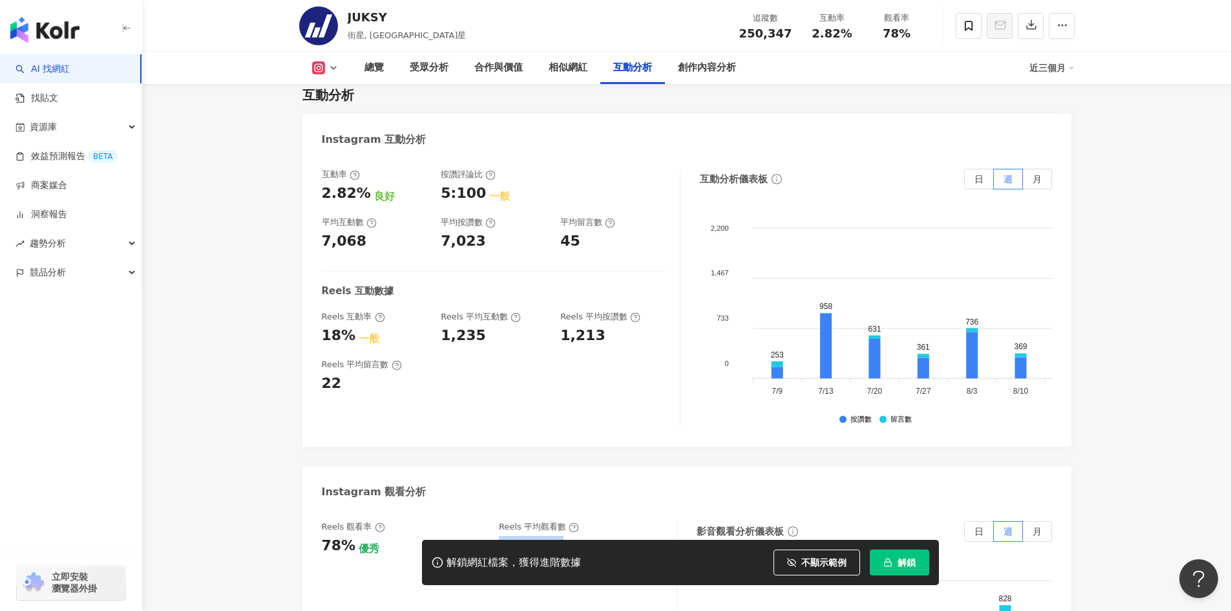
scroll to position [2584, 0]
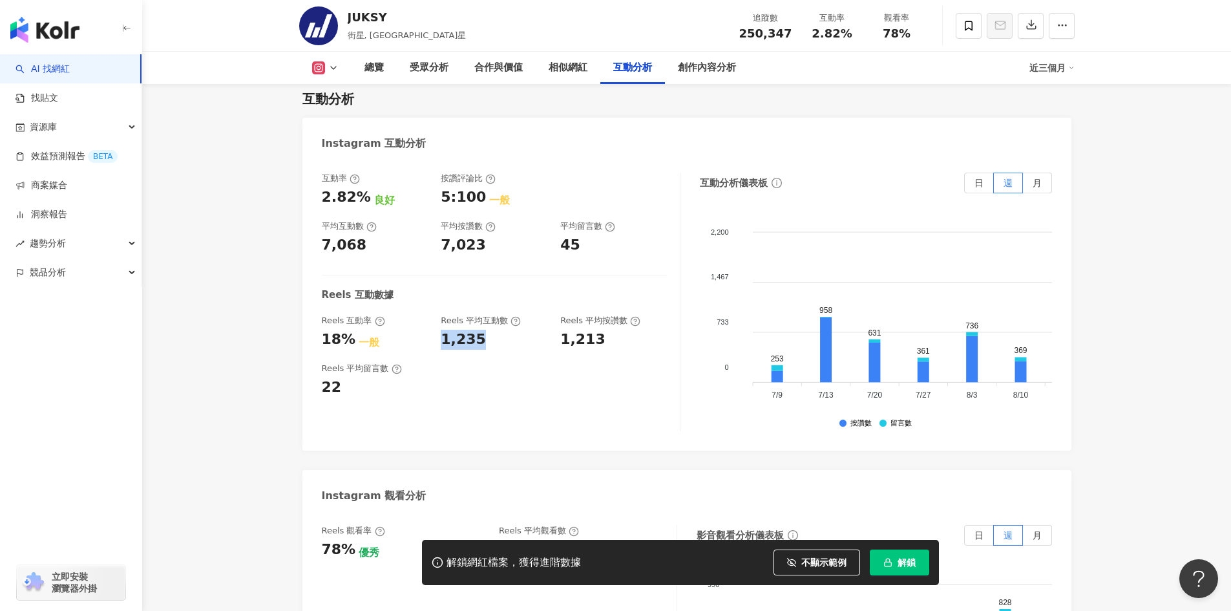
drag, startPoint x: 487, startPoint y: 306, endPoint x: 436, endPoint y: 306, distance: 51.1
click at [436, 315] on div "Reels 互動率 18% 一般 Reels 平均互動數 1,235 Reels 平均按讚數 1,213" at bounding box center [494, 332] width 345 height 35
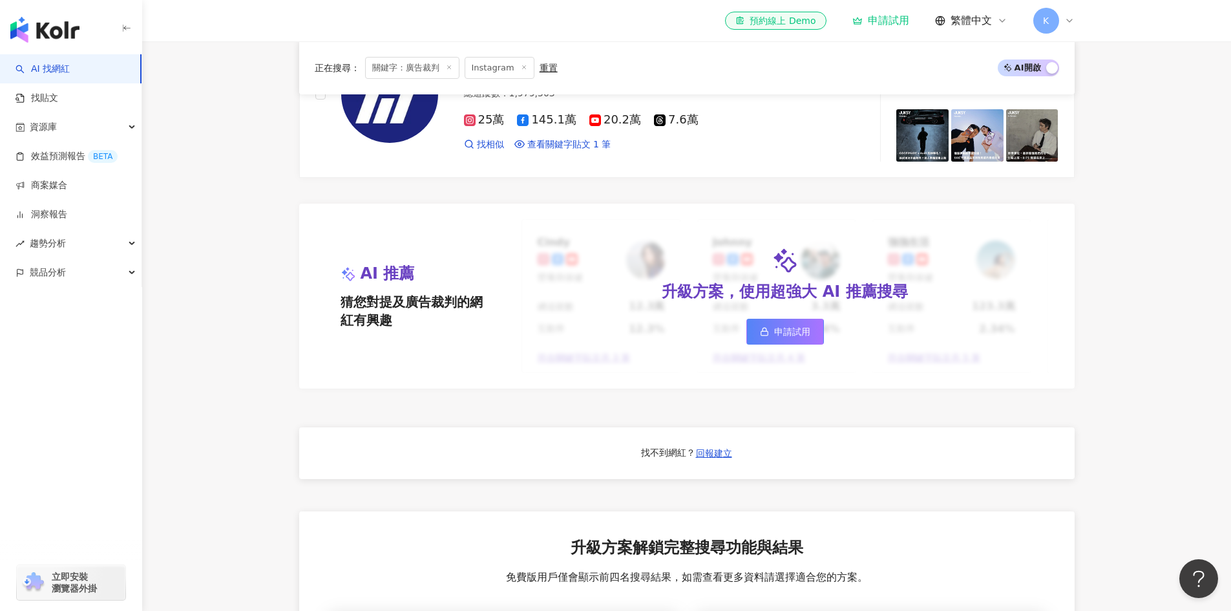
scroll to position [517, 0]
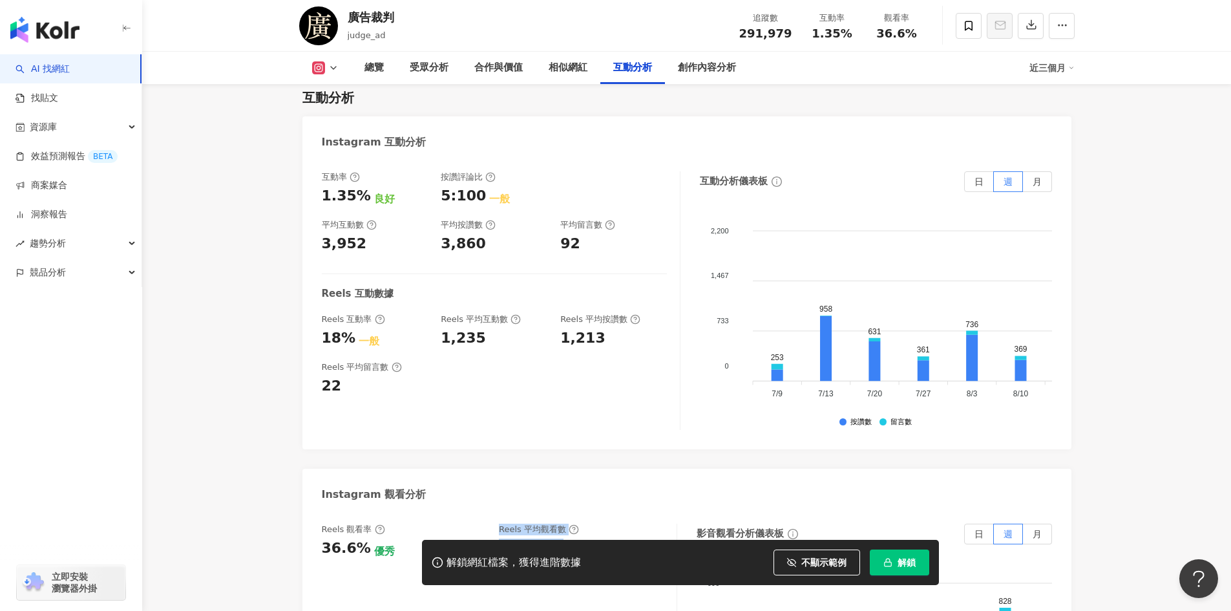
scroll to position [2461, 0]
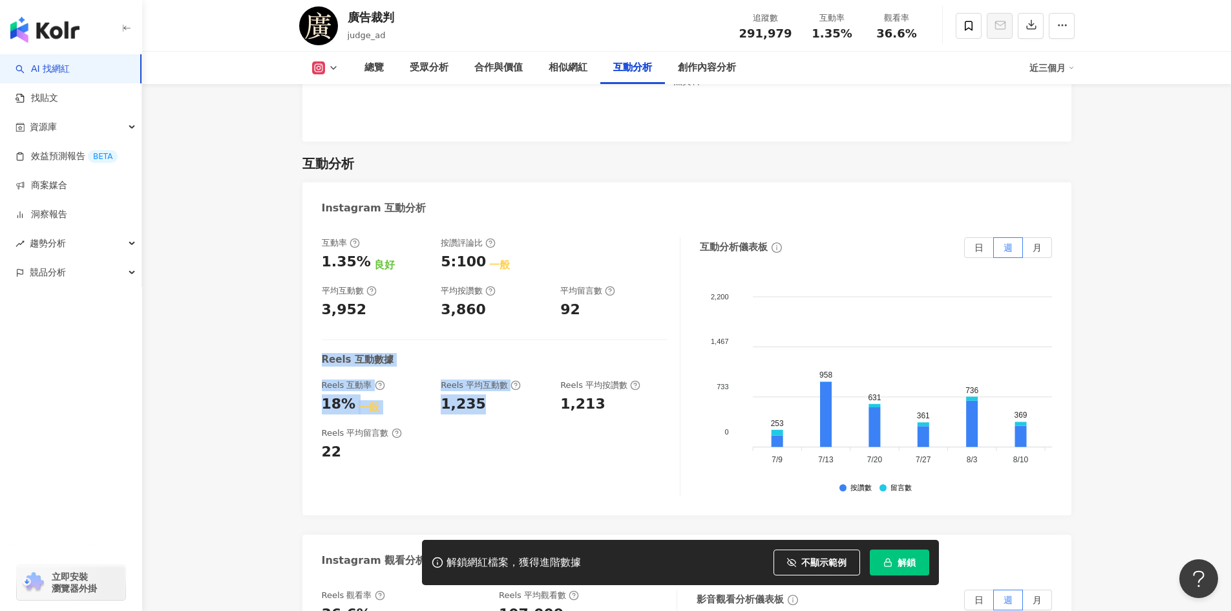
drag, startPoint x: 324, startPoint y: 326, endPoint x: 542, endPoint y: 384, distance: 226.2
click at [542, 384] on div "互動率 1.35% 良好 按讚評論比 5:100 一般 平均互動數 3,952 平均按讚數 3,860 平均留言數 92 Reels 互動數據 Reels 互…" at bounding box center [501, 366] width 359 height 258
click at [539, 427] on div "Reels 平均留言數 22" at bounding box center [494, 444] width 345 height 35
click at [1034, 242] on span "月" at bounding box center [1037, 247] width 9 height 10
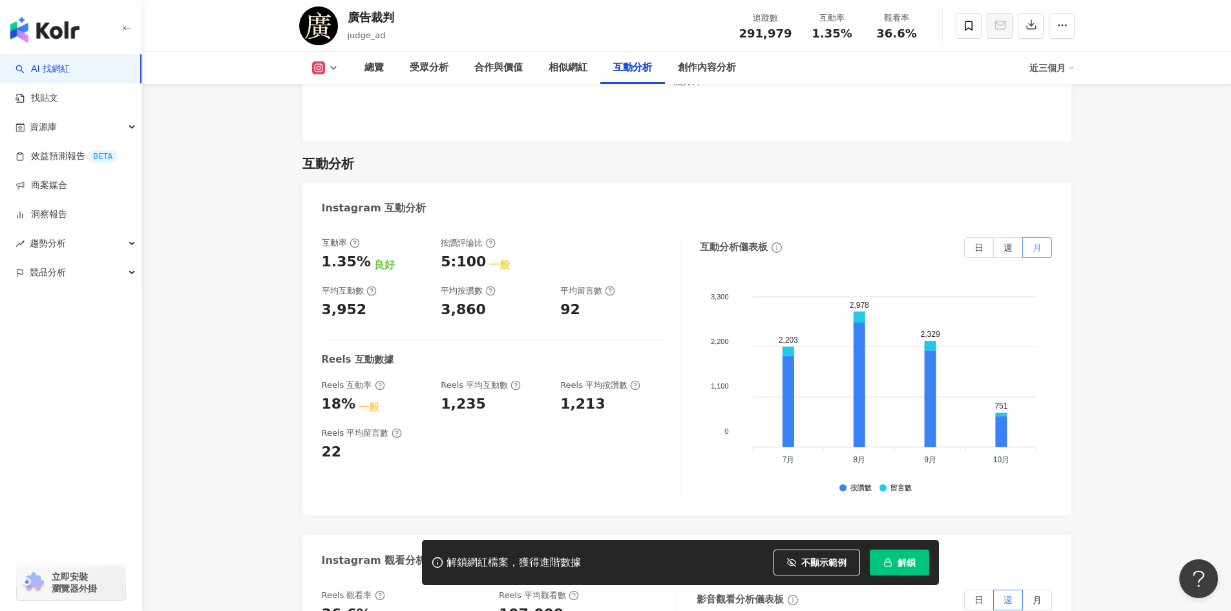
drag, startPoint x: 982, startPoint y: 213, endPoint x: 1026, endPoint y: 208, distance: 44.2
click at [982, 242] on span "日" at bounding box center [978, 247] width 9 height 10
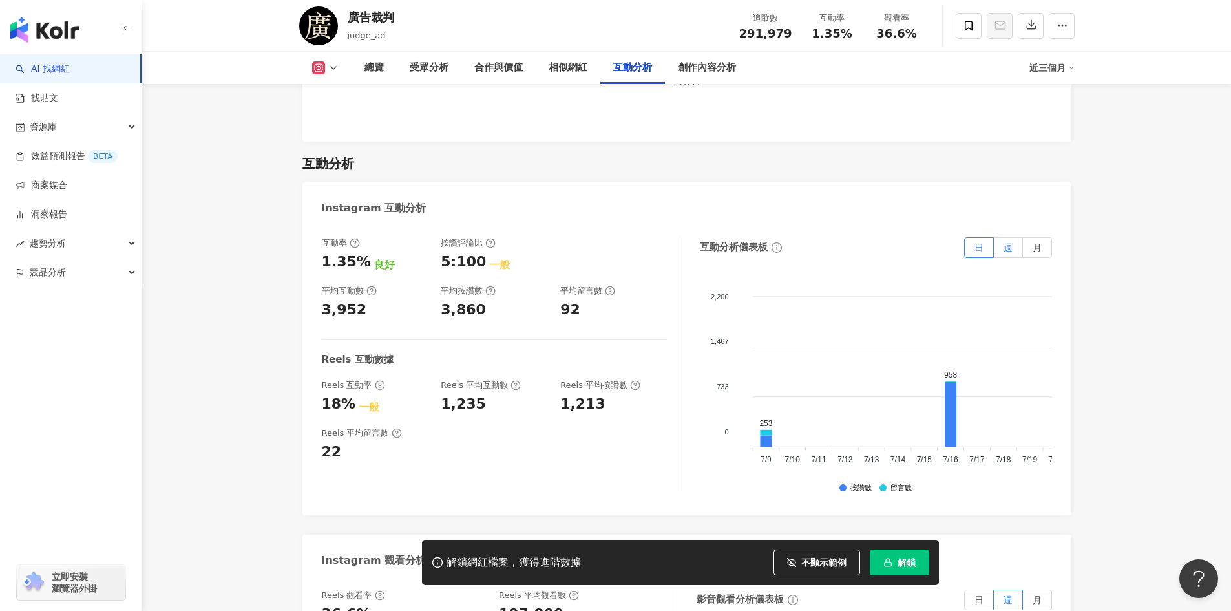
click at [1016, 237] on label "週" at bounding box center [1008, 247] width 29 height 21
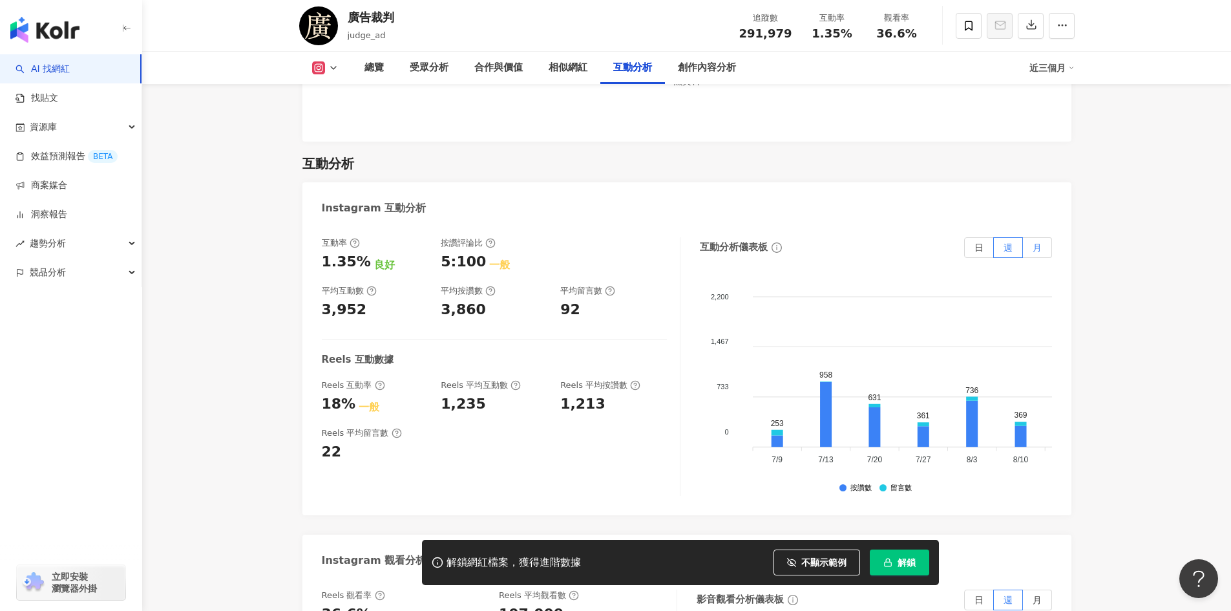
click at [1034, 242] on span "月" at bounding box center [1037, 247] width 9 height 10
